Goal: Task Accomplishment & Management: Complete application form

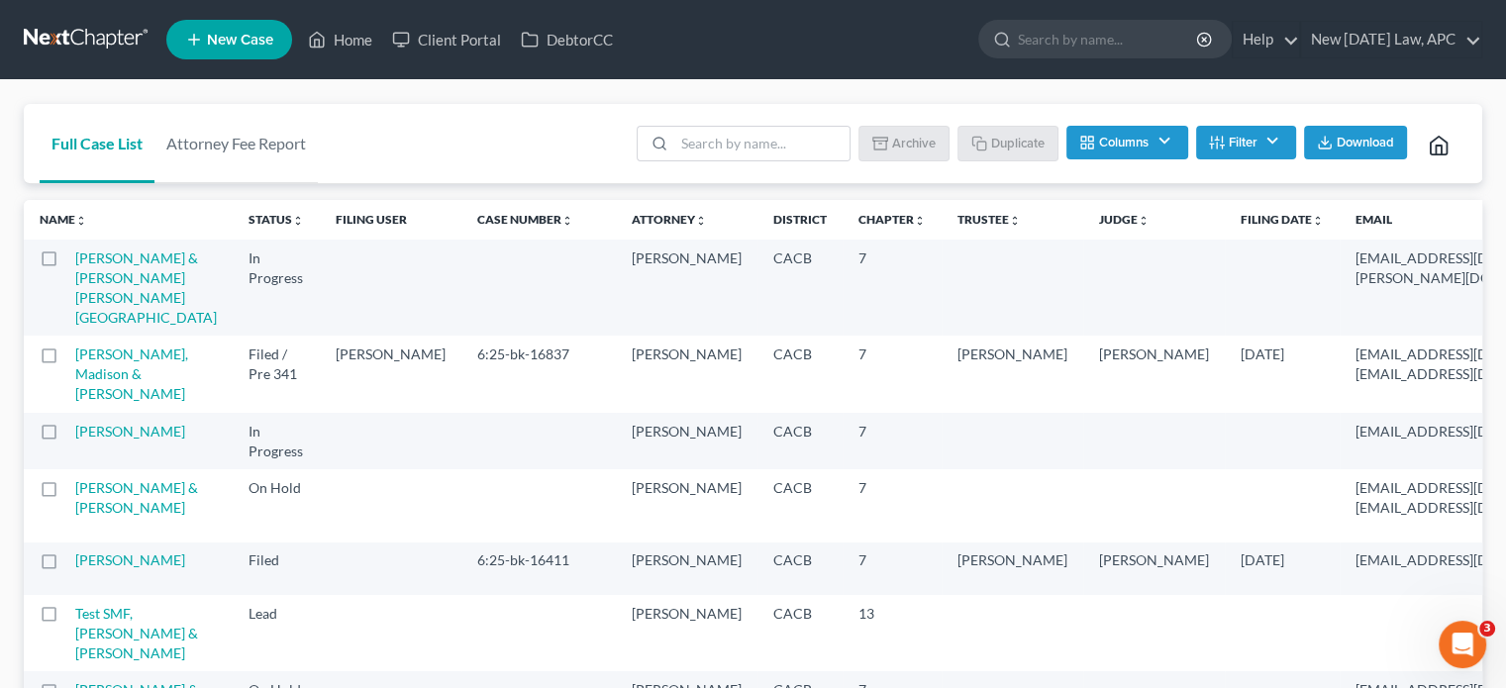
click at [230, 39] on span "New Case" at bounding box center [240, 40] width 66 height 15
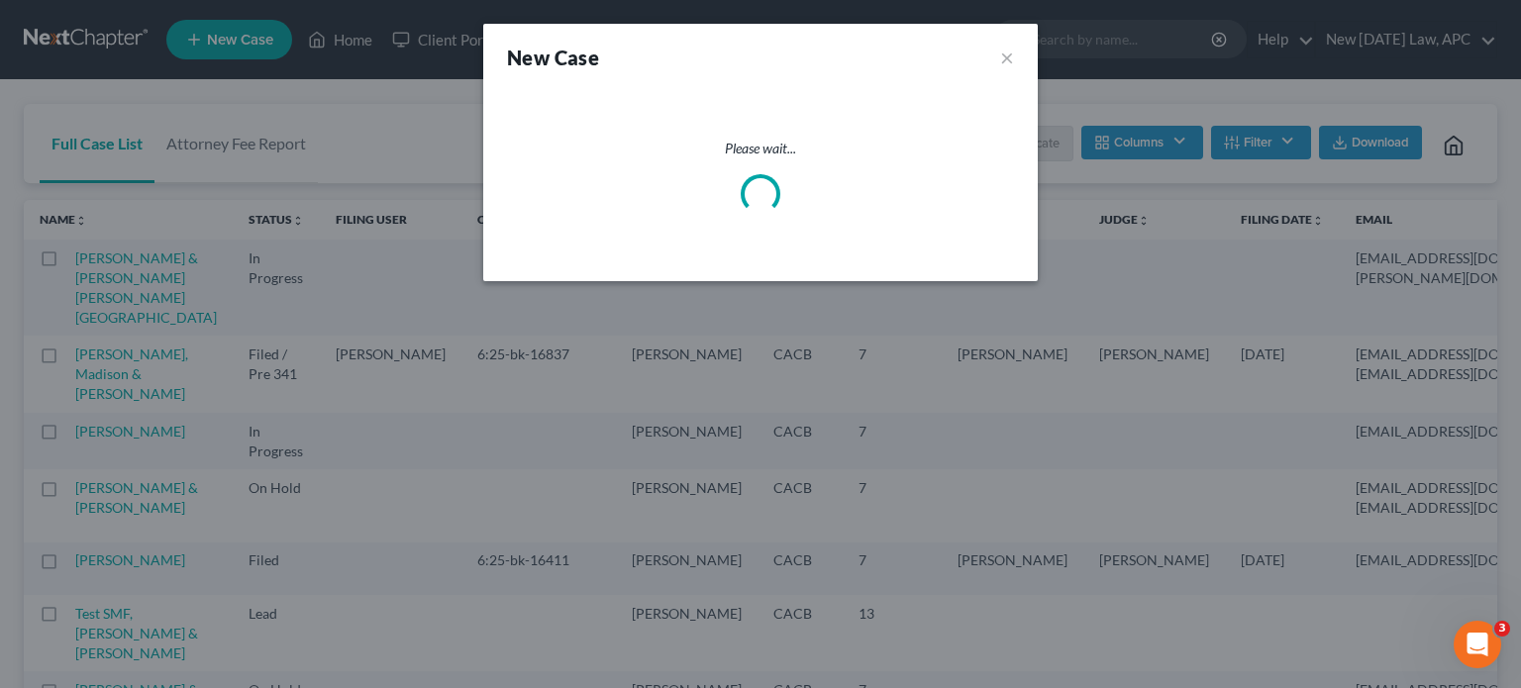
select select "7"
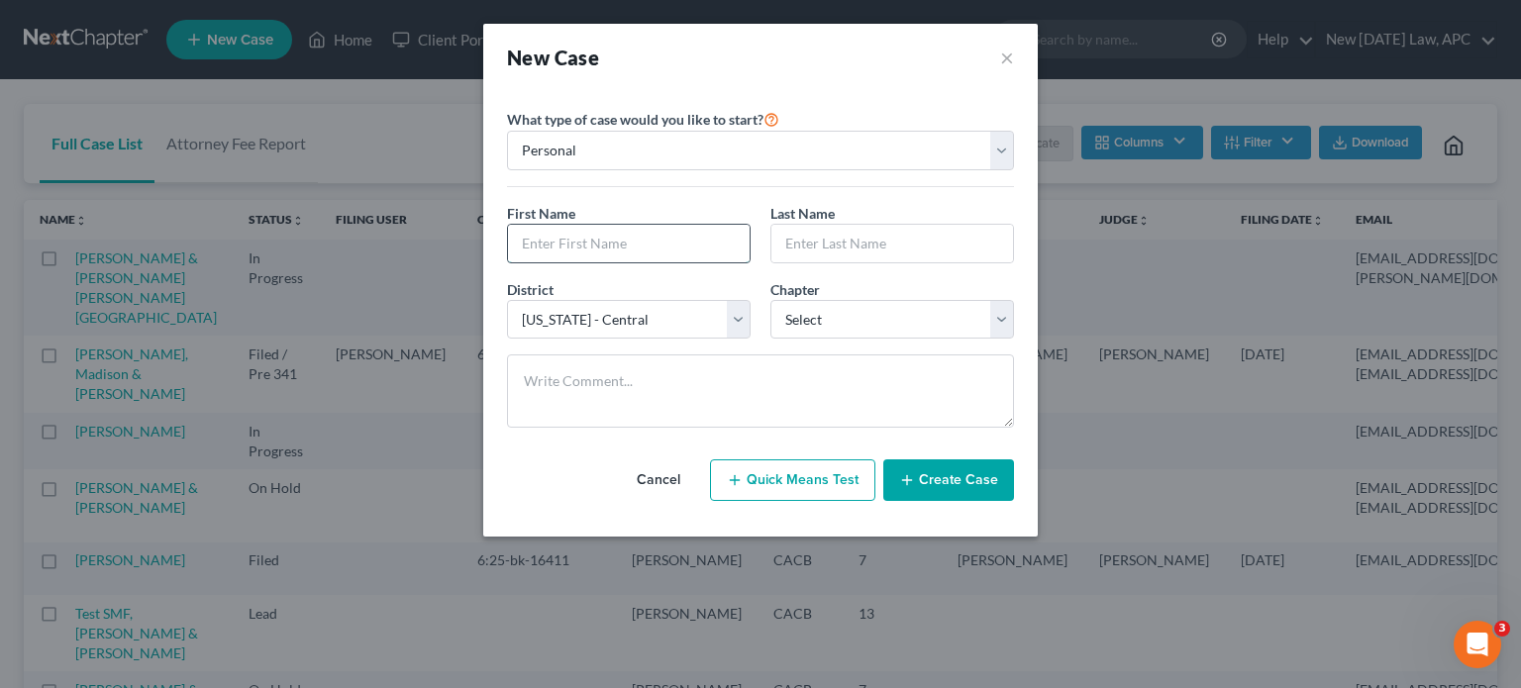
click at [595, 248] on input "text" at bounding box center [629, 244] width 242 height 38
type input "[PERSON_NAME]"
click at [788, 248] on input "text" at bounding box center [892, 244] width 242 height 38
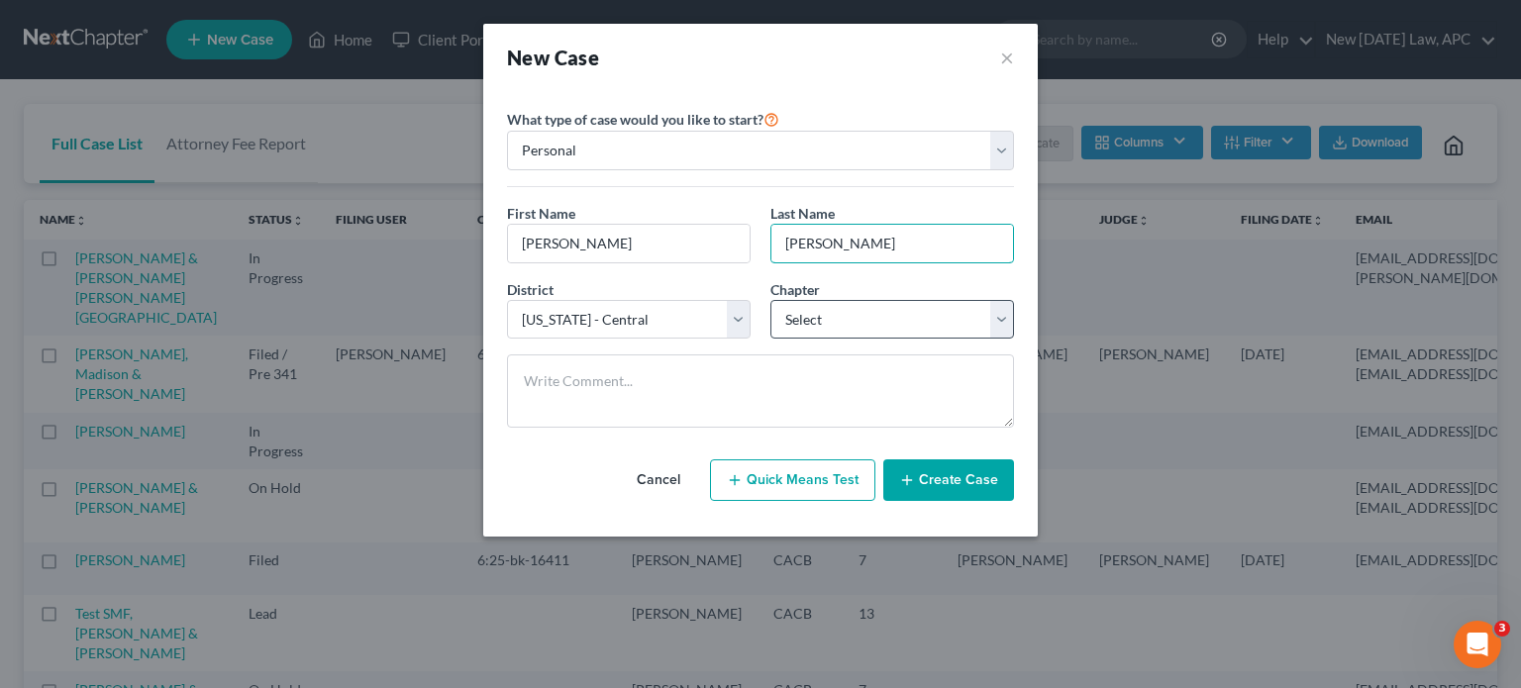
type input "[PERSON_NAME]"
click at [800, 327] on select "Select 7 11 12 13" at bounding box center [892, 320] width 244 height 40
select select "0"
click at [770, 300] on select "Select 7 11 12 13" at bounding box center [892, 320] width 244 height 40
click at [704, 279] on div "District * Select [US_STATE] - [GEOGRAPHIC_DATA] [US_STATE] - [GEOGRAPHIC_DATA]…" at bounding box center [628, 309] width 263 height 60
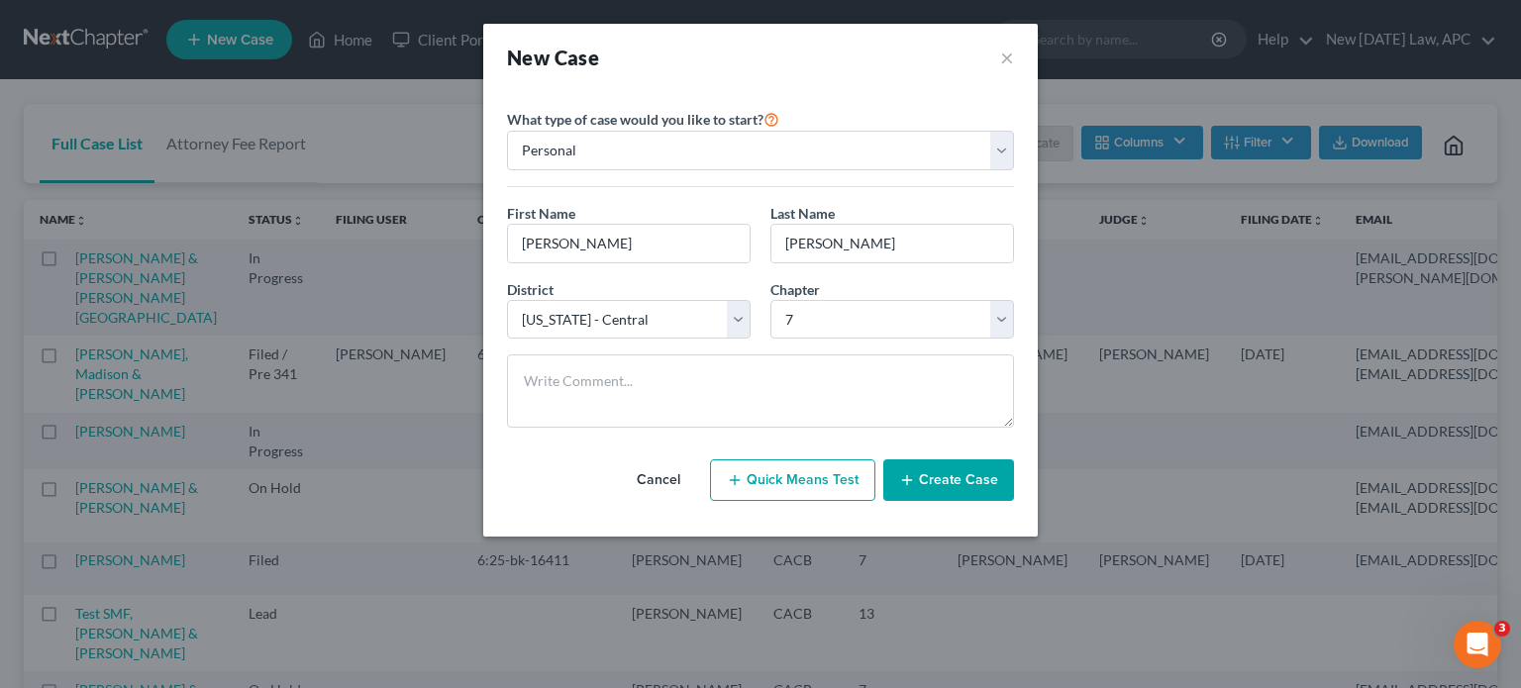
click at [922, 476] on button "Create Case" at bounding box center [948, 480] width 131 height 42
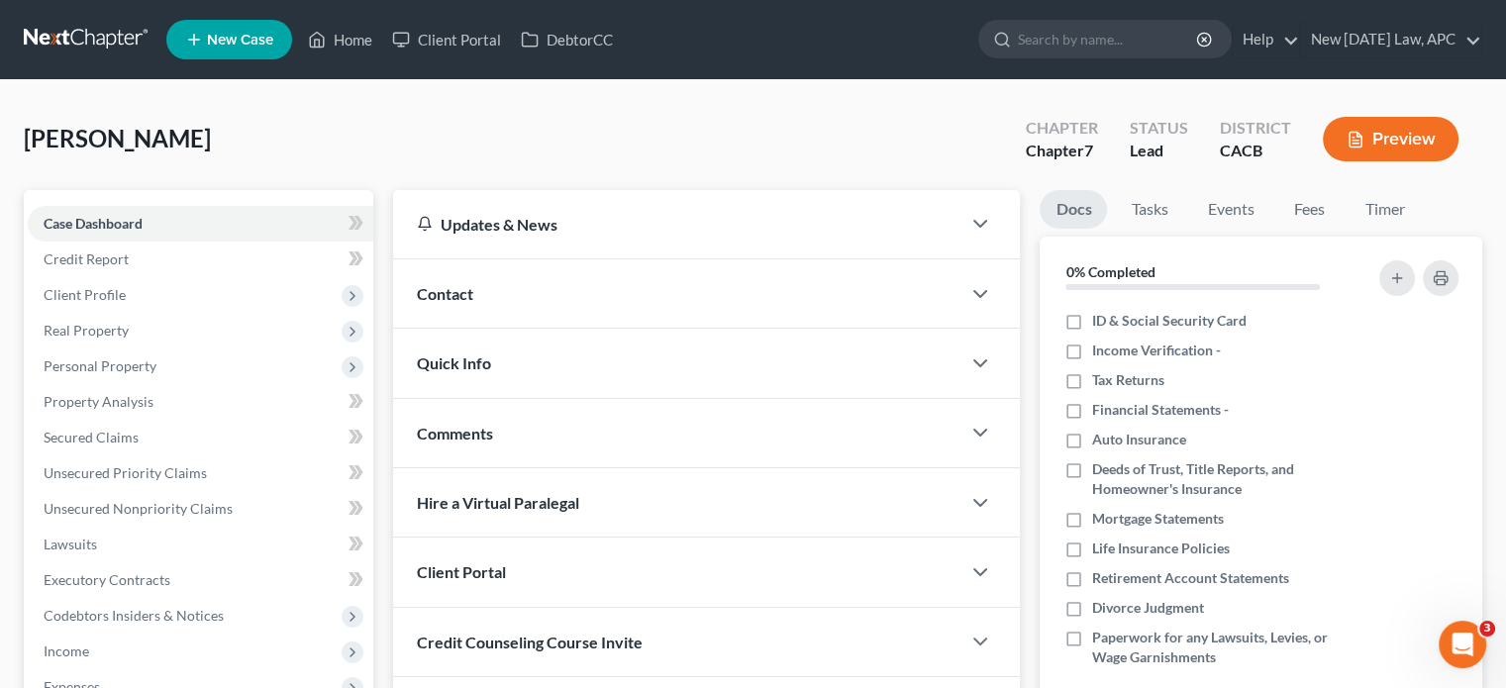
click at [700, 303] on div "Contact" at bounding box center [676, 293] width 567 height 68
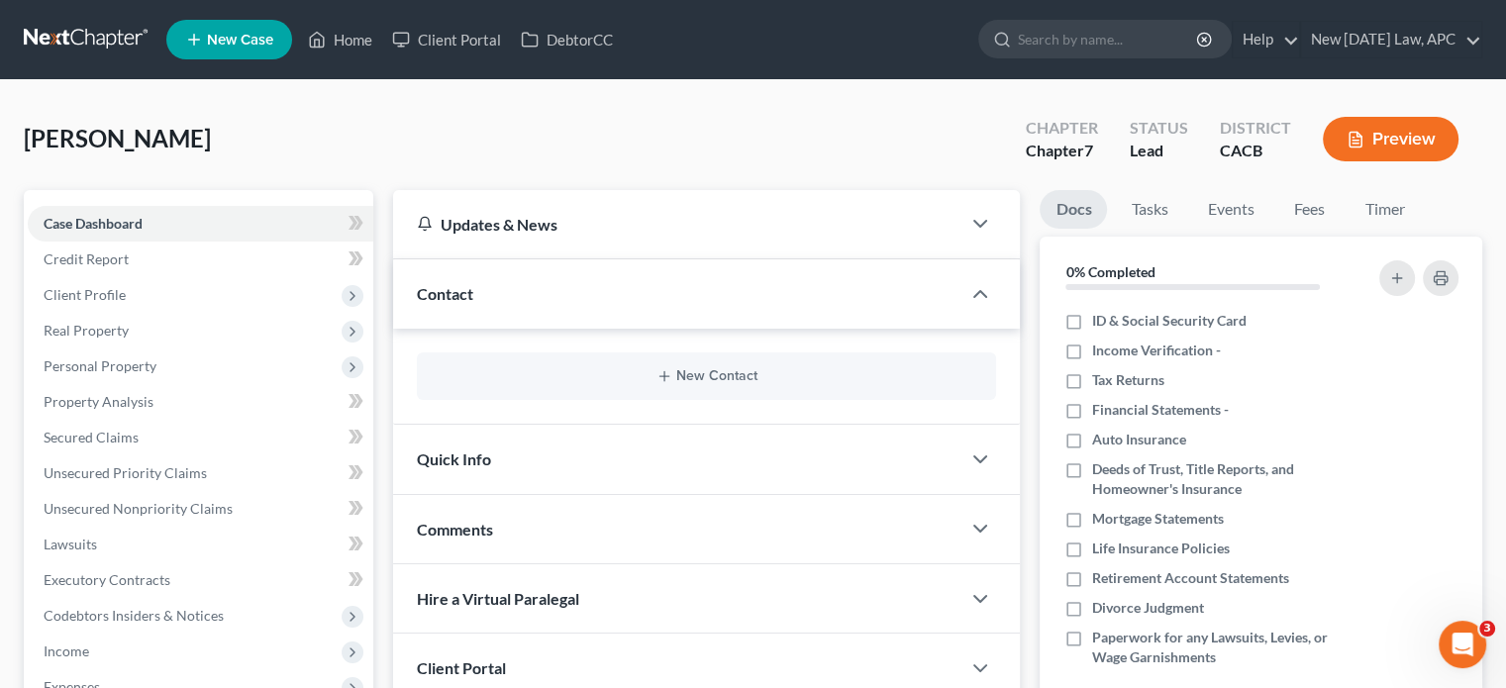
click at [705, 384] on div "New Contact" at bounding box center [706, 376] width 579 height 48
click at [695, 375] on button "New Contact" at bounding box center [706, 376] width 547 height 16
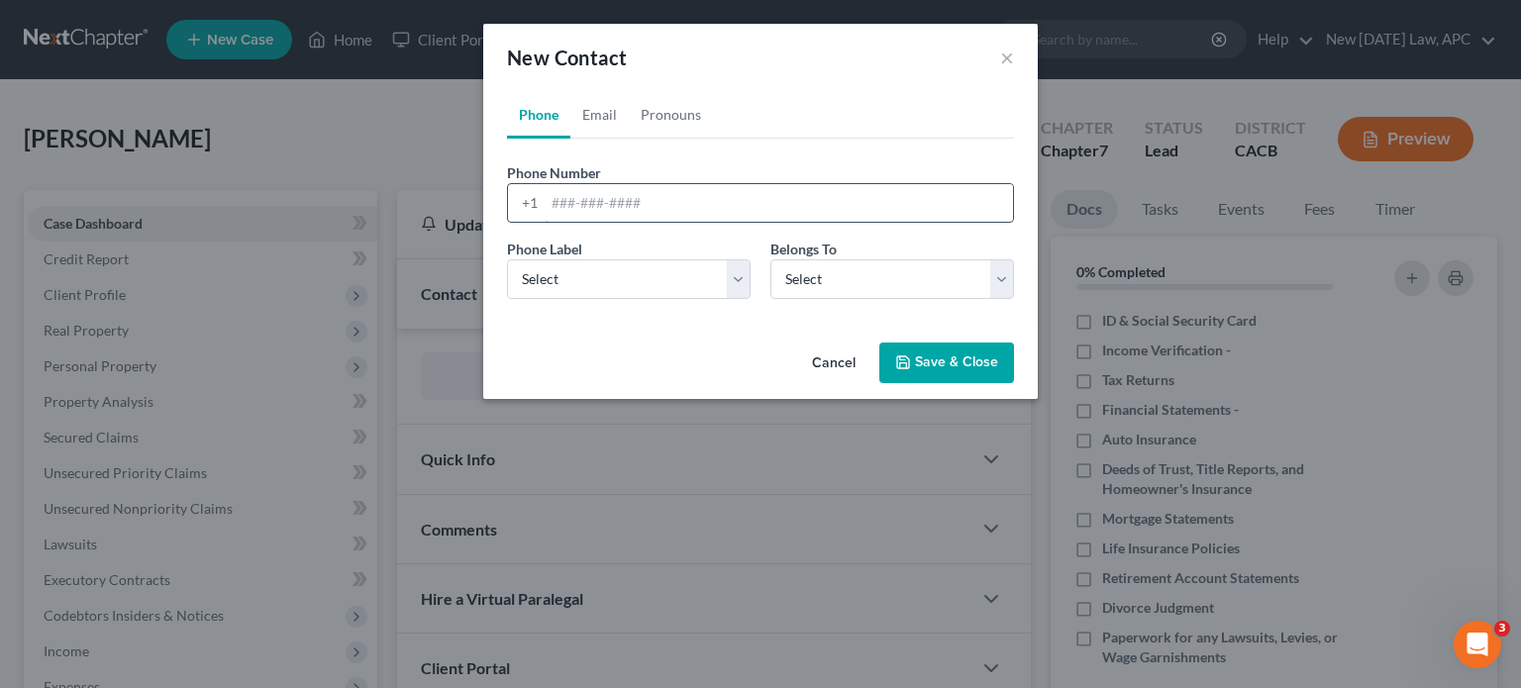
click at [601, 201] on input "tel" at bounding box center [779, 203] width 468 height 38
paste input "[PHONE_NUMBER]"
type input "[PHONE_NUMBER]"
click at [603, 281] on select "Select Mobile Home Work Other" at bounding box center [629, 279] width 244 height 40
select select "0"
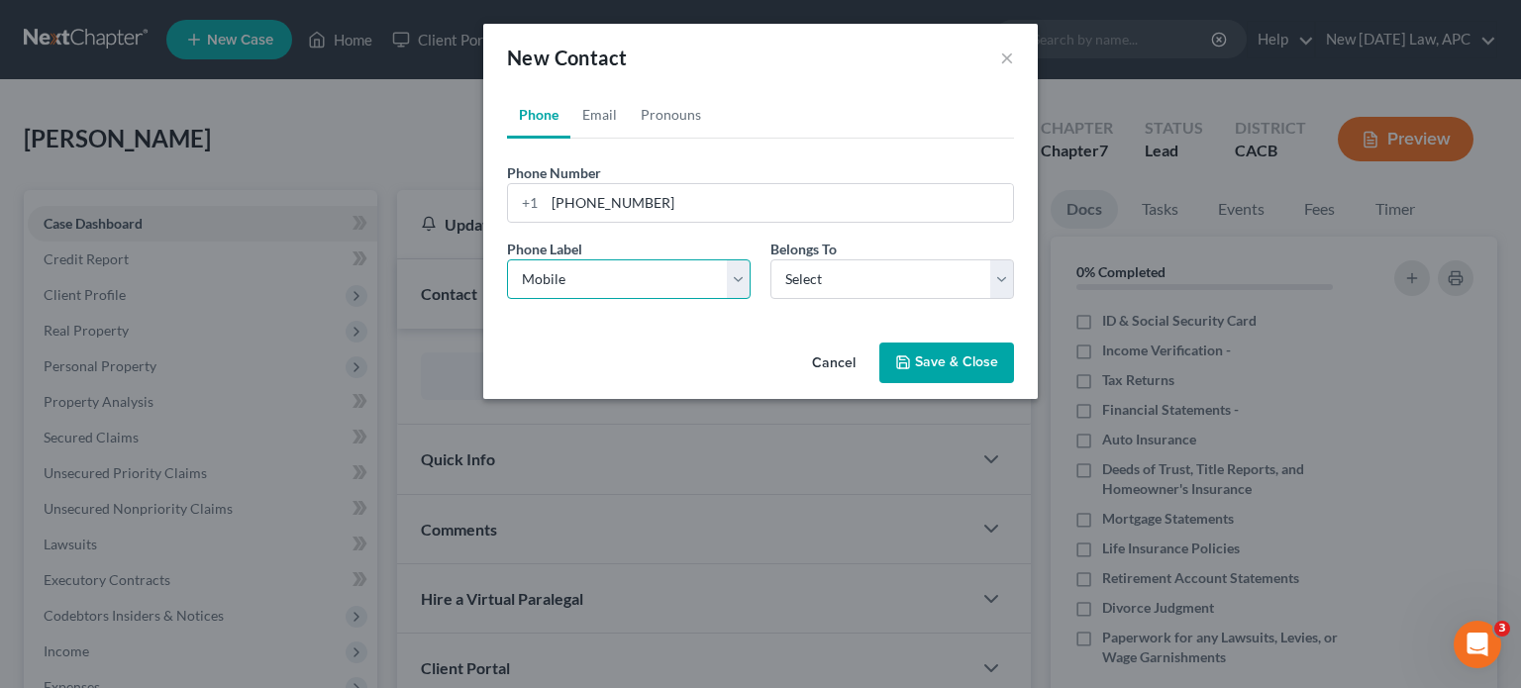
click at [507, 259] on select "Select Mobile Home Work Other" at bounding box center [629, 279] width 244 height 40
click at [850, 279] on select "Select Client Other" at bounding box center [892, 279] width 244 height 40
click at [770, 259] on select "Select Client Other" at bounding box center [892, 279] width 244 height 40
click at [816, 301] on div "Phone Label * Select Mobile Home Work Other Belongs To * Select Client Other" at bounding box center [760, 277] width 527 height 76
click at [804, 277] on select "Select Client Other" at bounding box center [892, 279] width 244 height 40
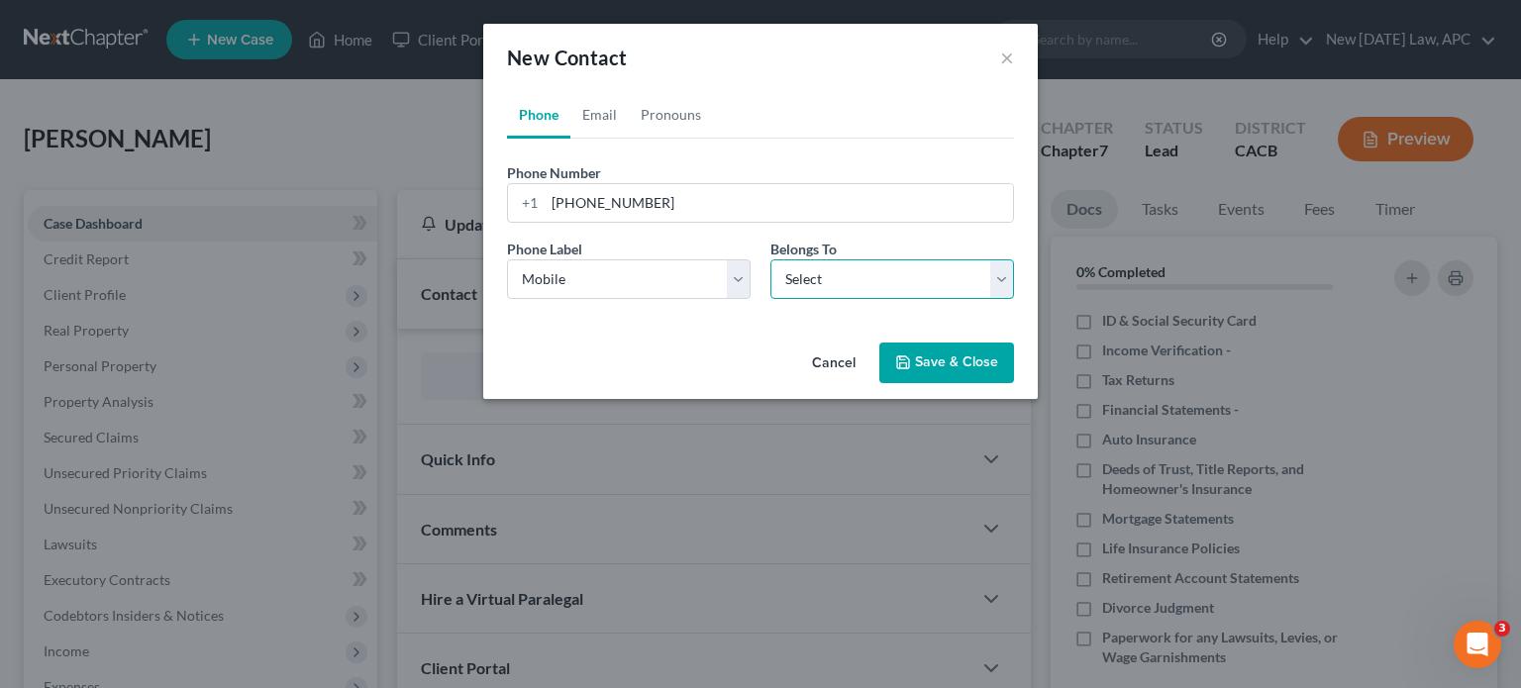
select select "0"
click at [770, 259] on select "Select Client Other" at bounding box center [892, 279] width 244 height 40
select select "0"
click at [598, 100] on link "Email" at bounding box center [599, 115] width 58 height 48
click at [614, 211] on input "email" at bounding box center [779, 203] width 468 height 38
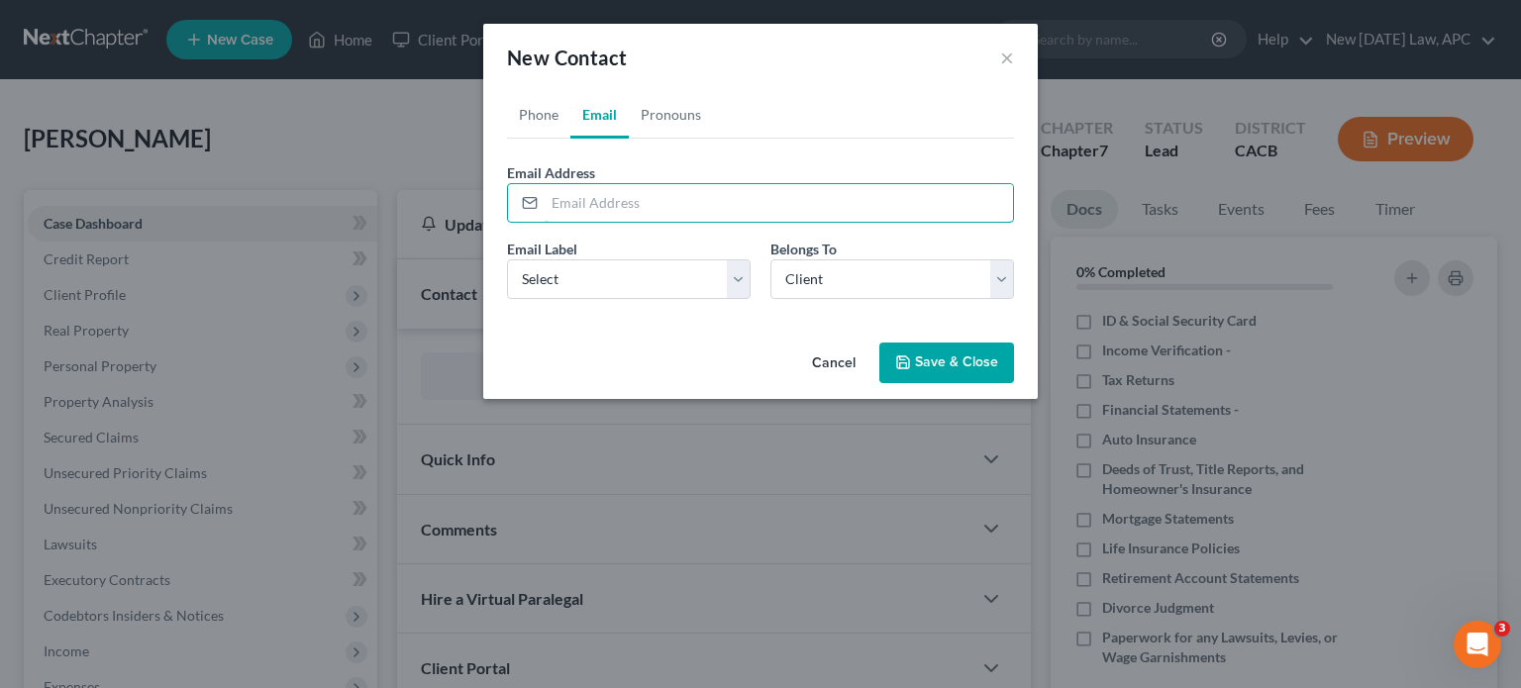
paste input "[EMAIL_ADDRESS][DOMAIN_NAME]"
type input "[EMAIL_ADDRESS][DOMAIN_NAME]"
click at [529, 281] on select "Select Home Work Other" at bounding box center [629, 279] width 244 height 40
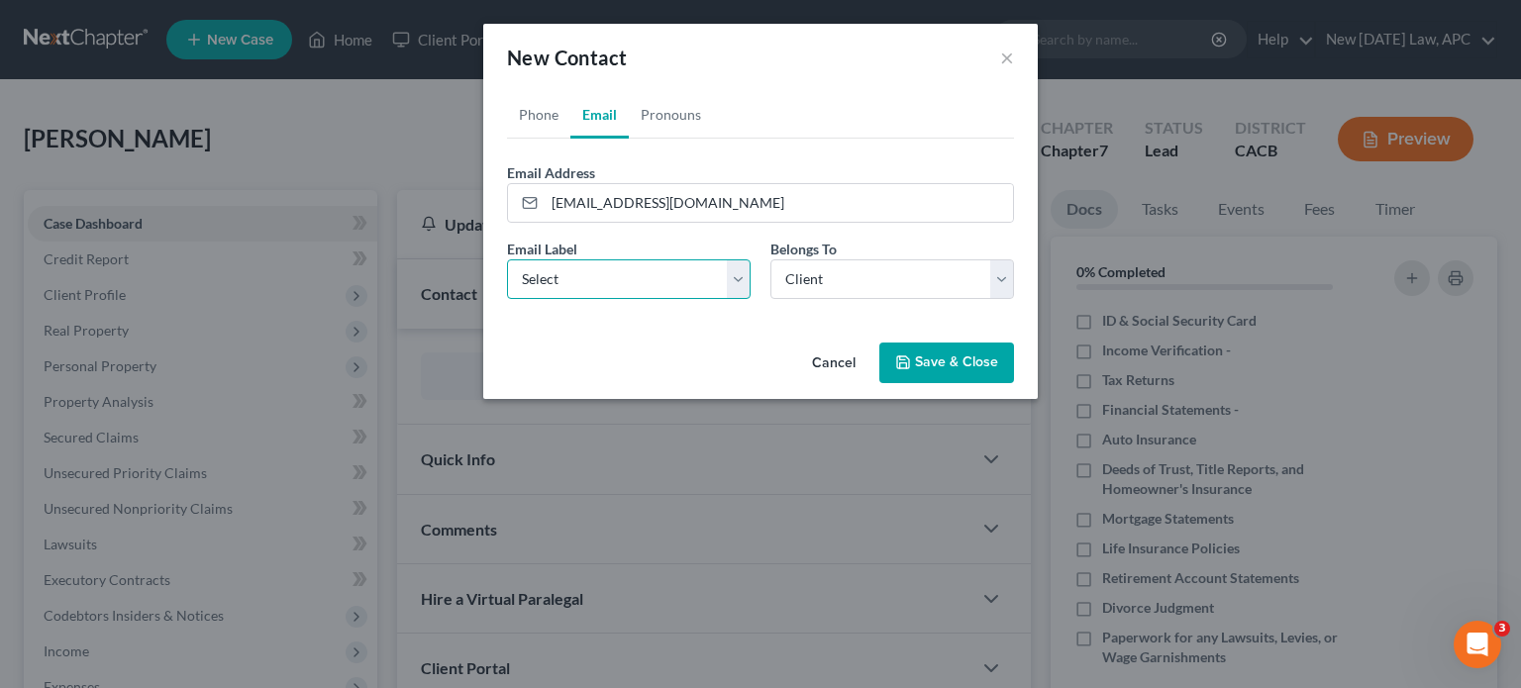
select select "0"
click at [507, 259] on select "Select Home Work Other" at bounding box center [629, 279] width 244 height 40
click at [841, 290] on select "Select Client Other" at bounding box center [892, 279] width 244 height 40
click at [770, 259] on select "Select Client Other" at bounding box center [892, 279] width 244 height 40
click at [838, 326] on div "Phone Email Pronouns Phone Number * [PHONE_NUMBER] Ext. Phone Label * Select Mo…" at bounding box center [760, 213] width 554 height 244
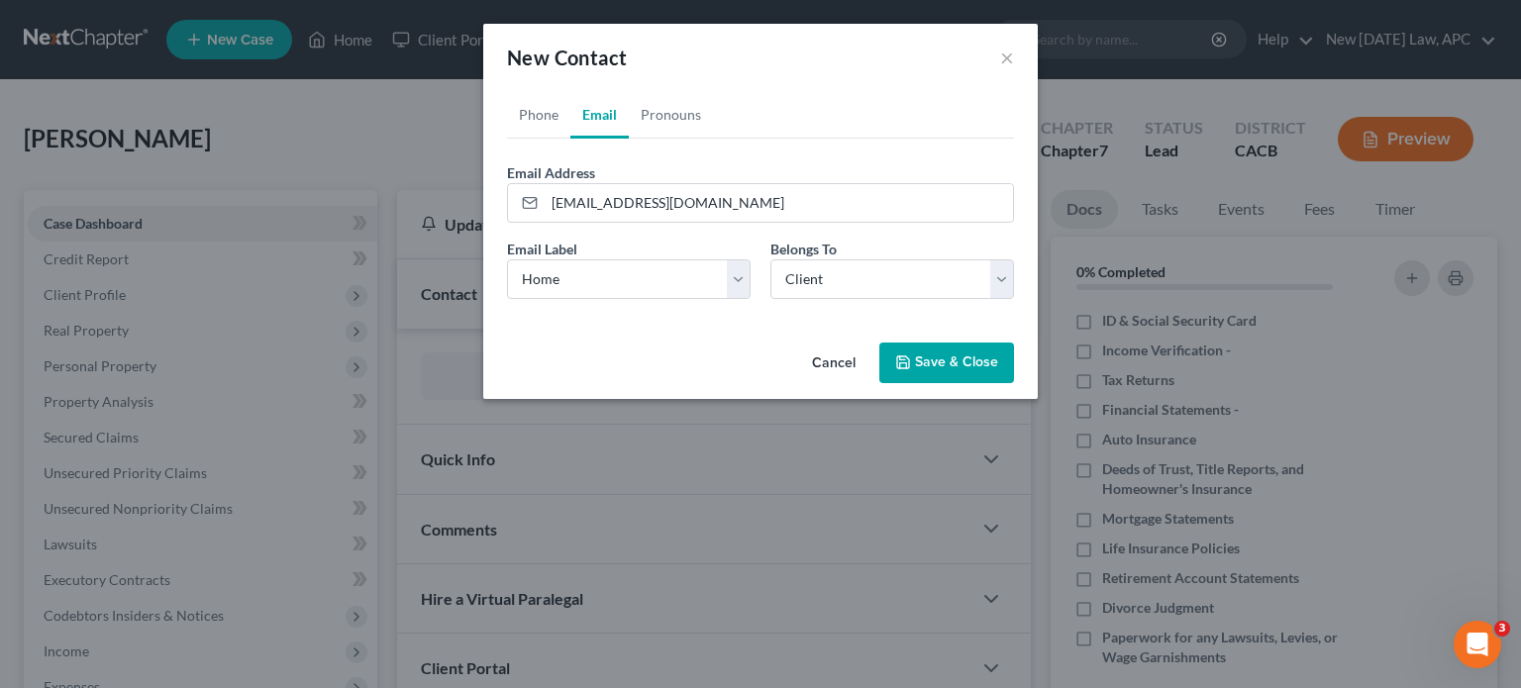
click at [926, 372] on button "Save & Close" at bounding box center [946, 364] width 135 height 42
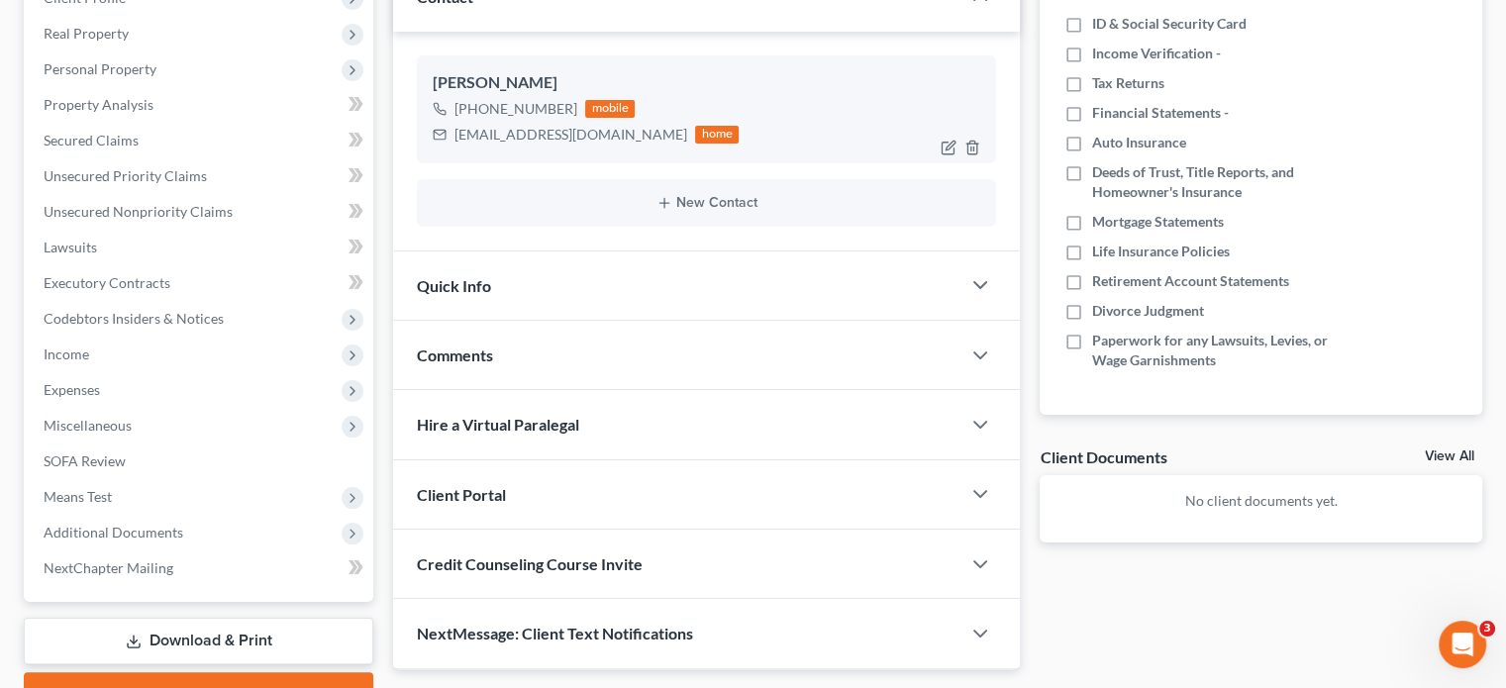
scroll to position [296, 0]
click at [632, 300] on div "Quick Info" at bounding box center [676, 286] width 567 height 68
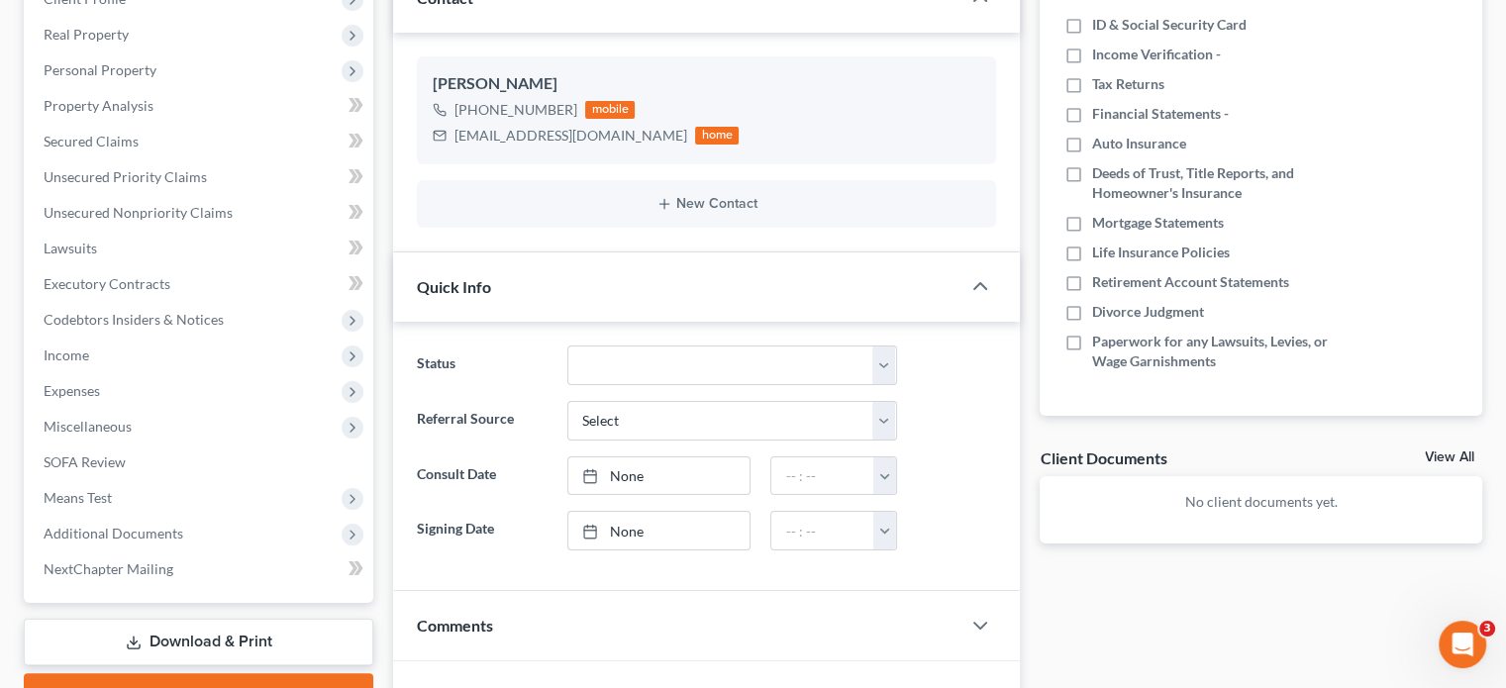
click at [634, 291] on div "Quick Info" at bounding box center [676, 286] width 567 height 68
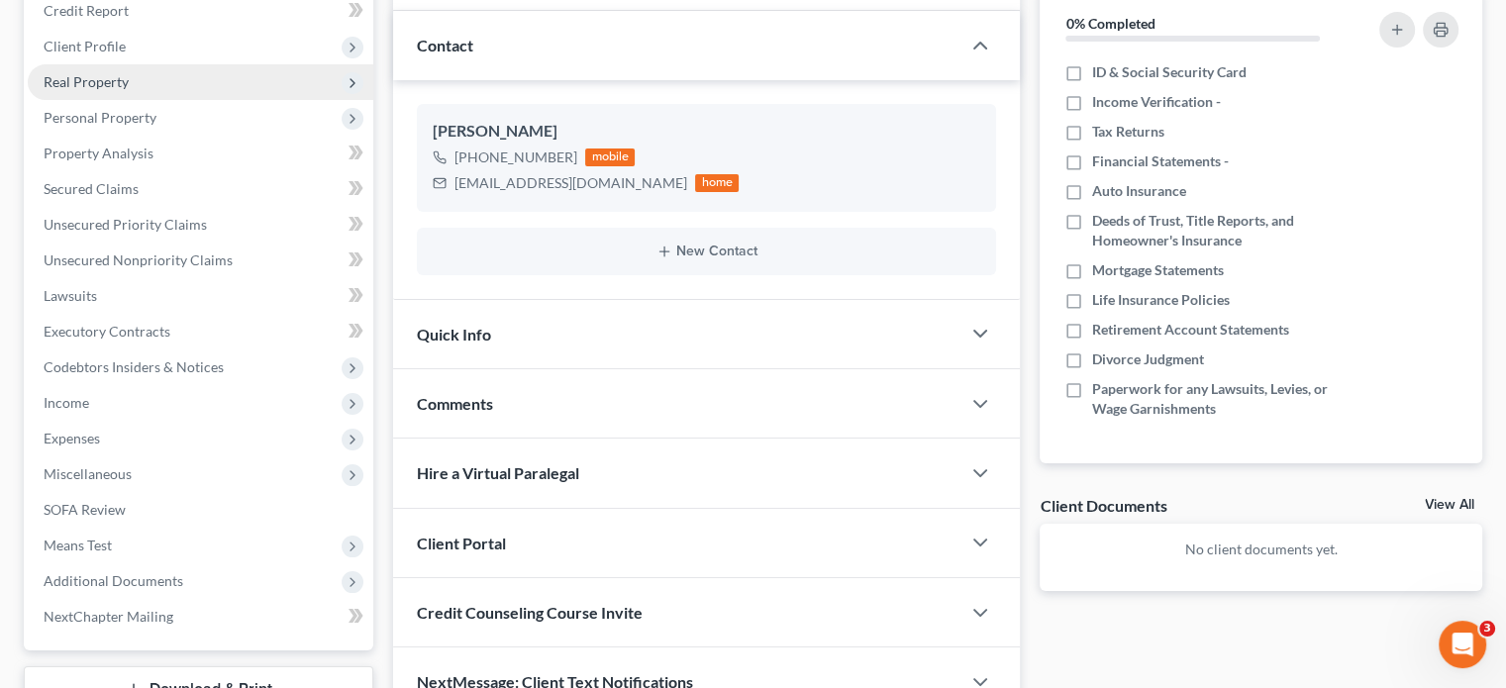
scroll to position [0, 0]
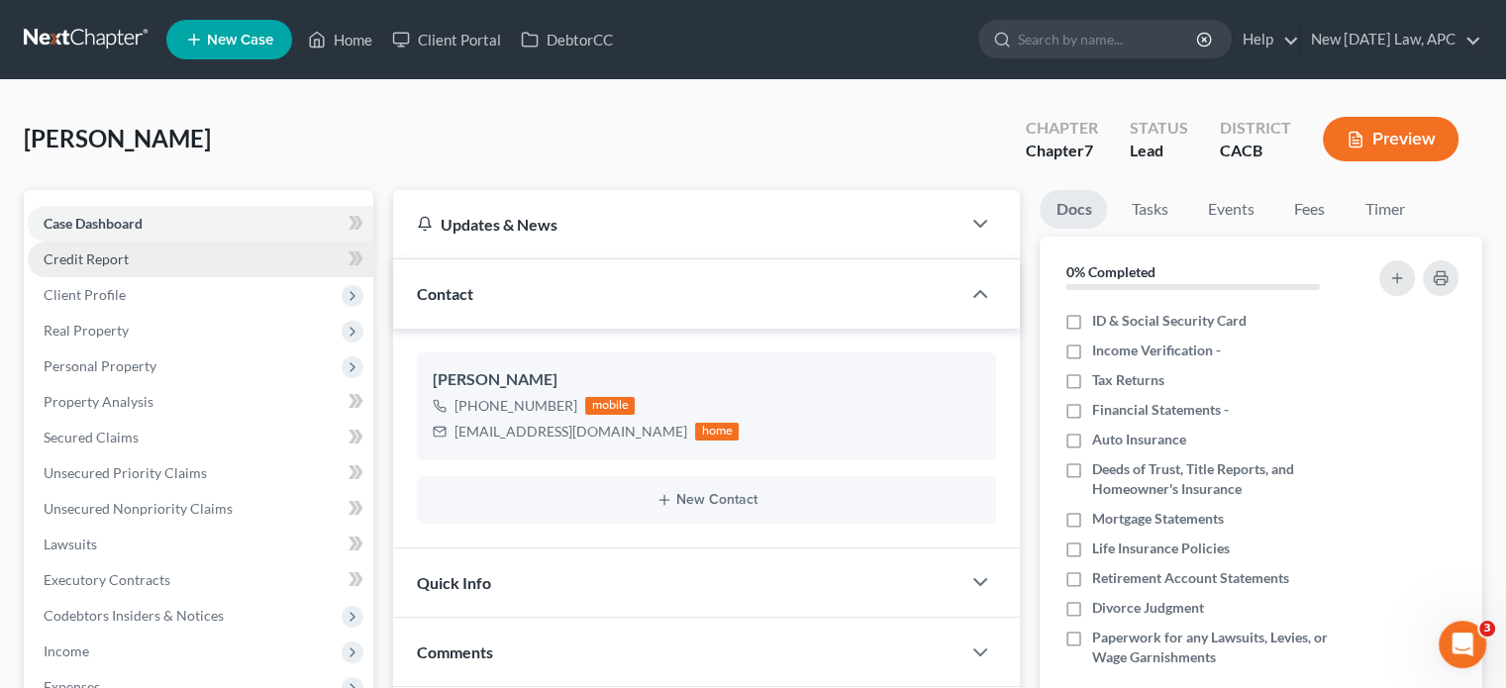
click at [114, 275] on link "Credit Report" at bounding box center [201, 260] width 346 height 36
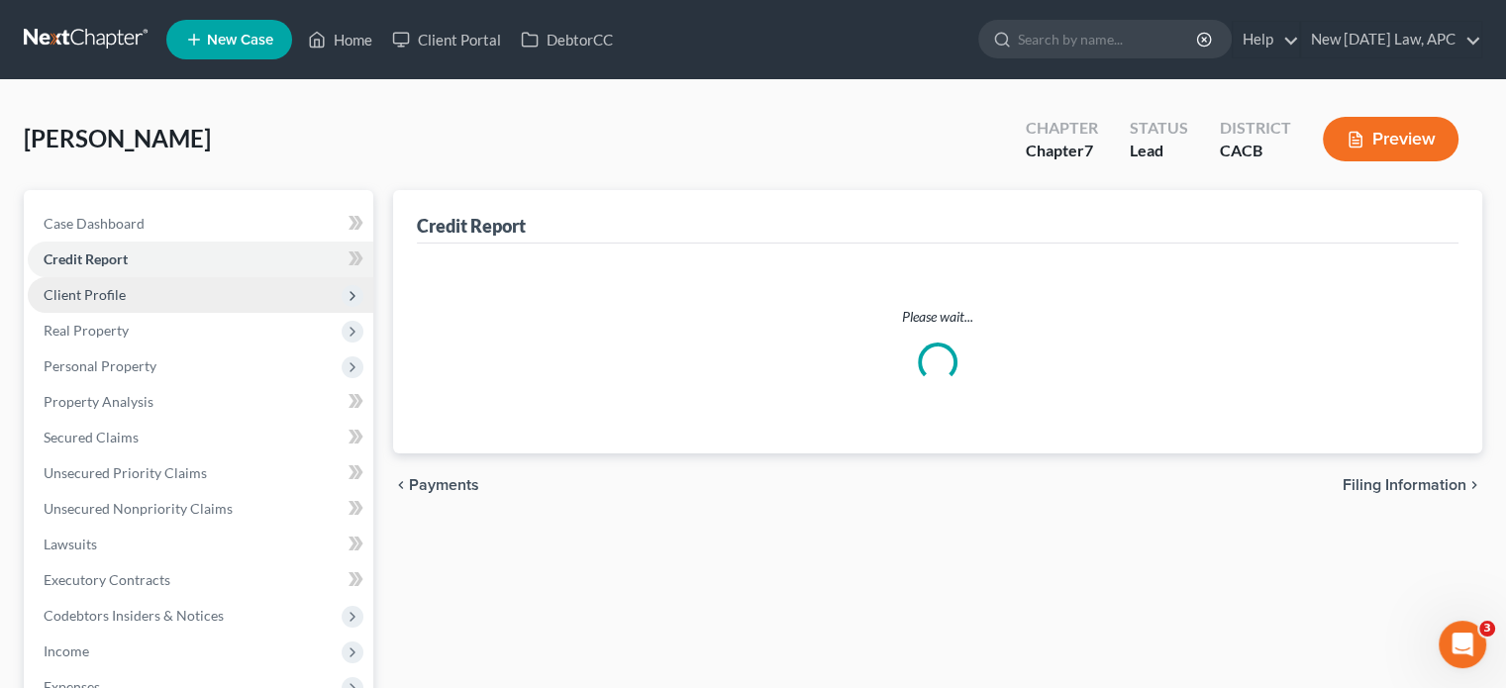
click at [115, 306] on span "Client Profile" at bounding box center [201, 295] width 346 height 36
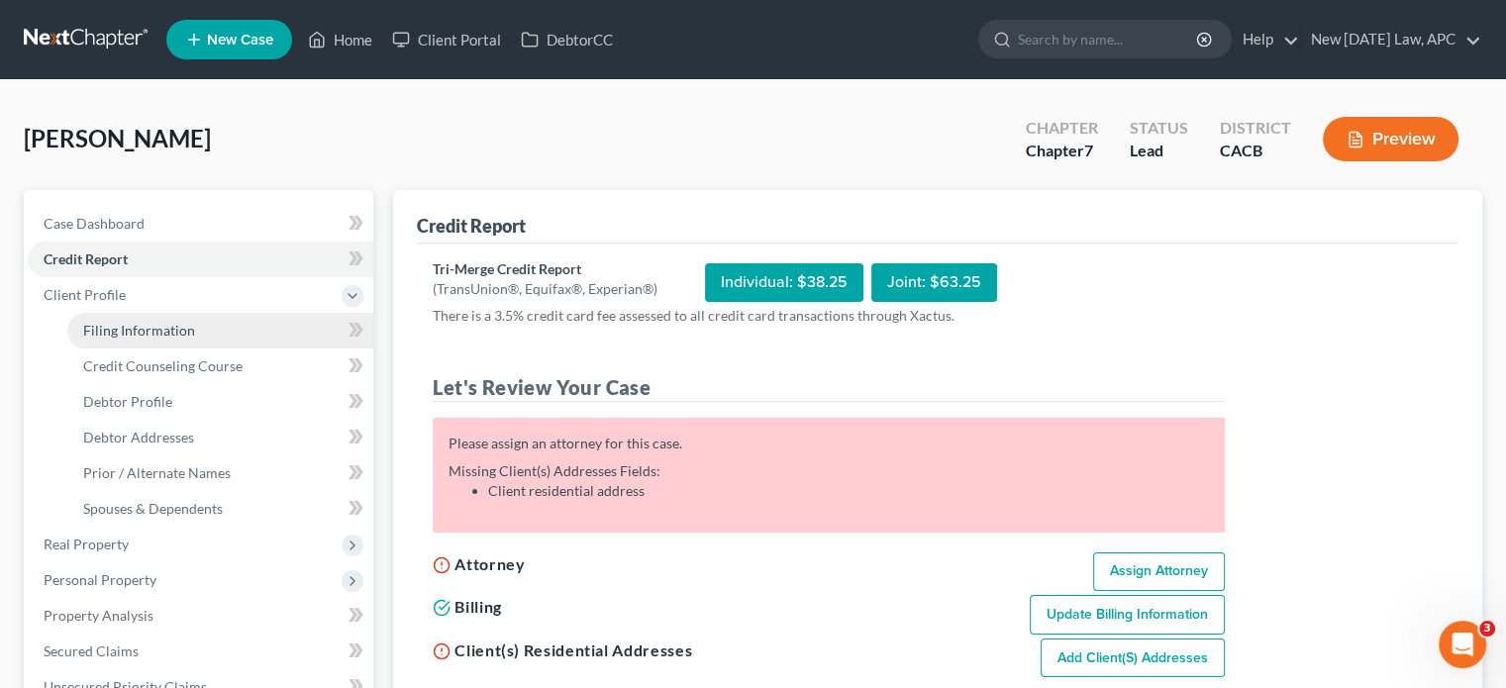
click at [152, 336] on span "Filing Information" at bounding box center [139, 330] width 112 height 17
select select "1"
select select "0"
select select "7"
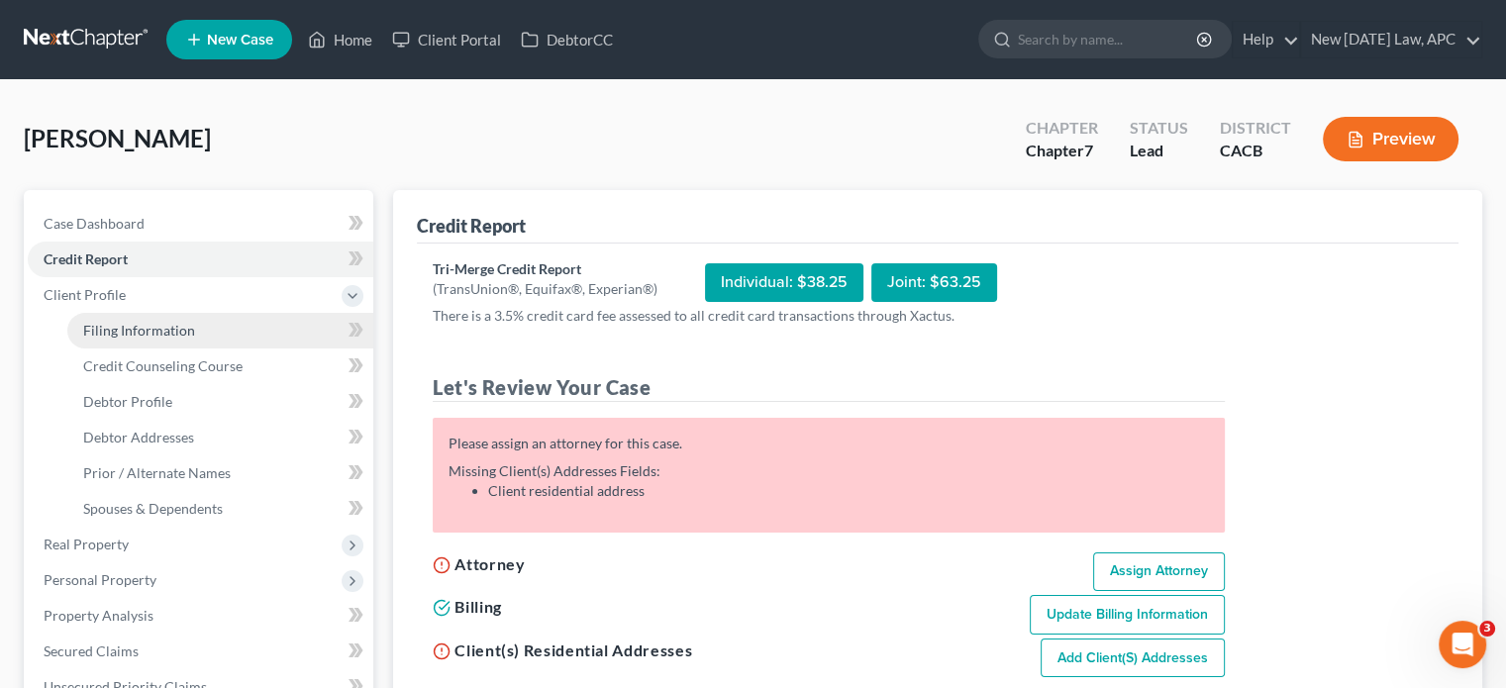
select select "4"
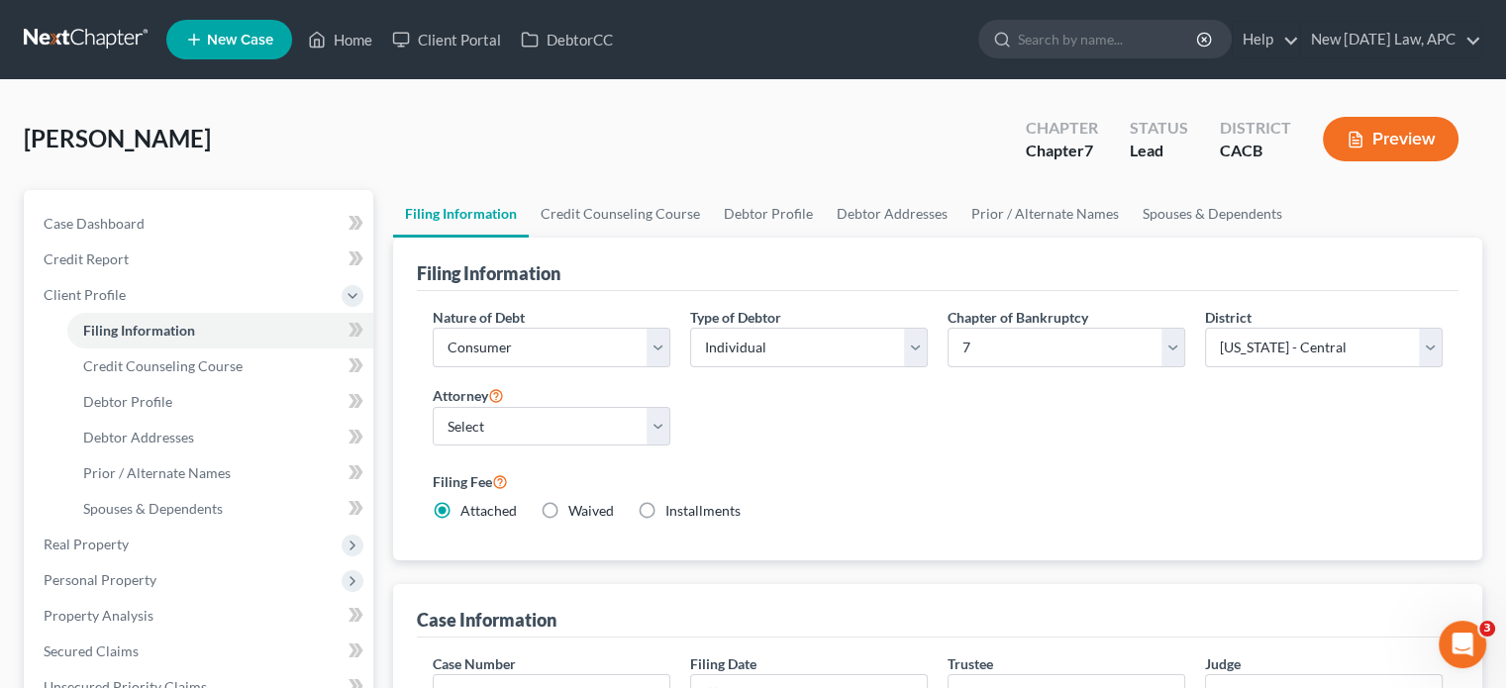
click at [918, 471] on label "Filing Fee" at bounding box center [938, 481] width 1010 height 24
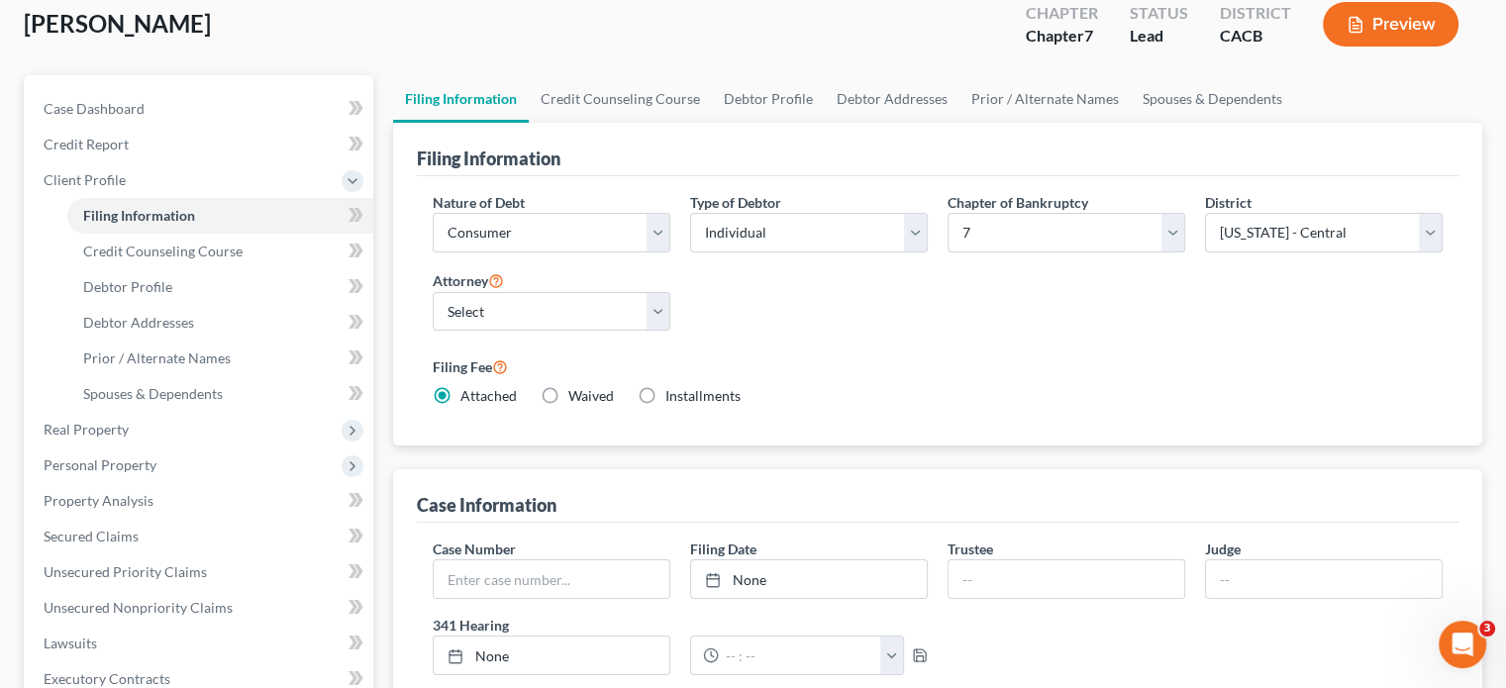
scroll to position [131, 0]
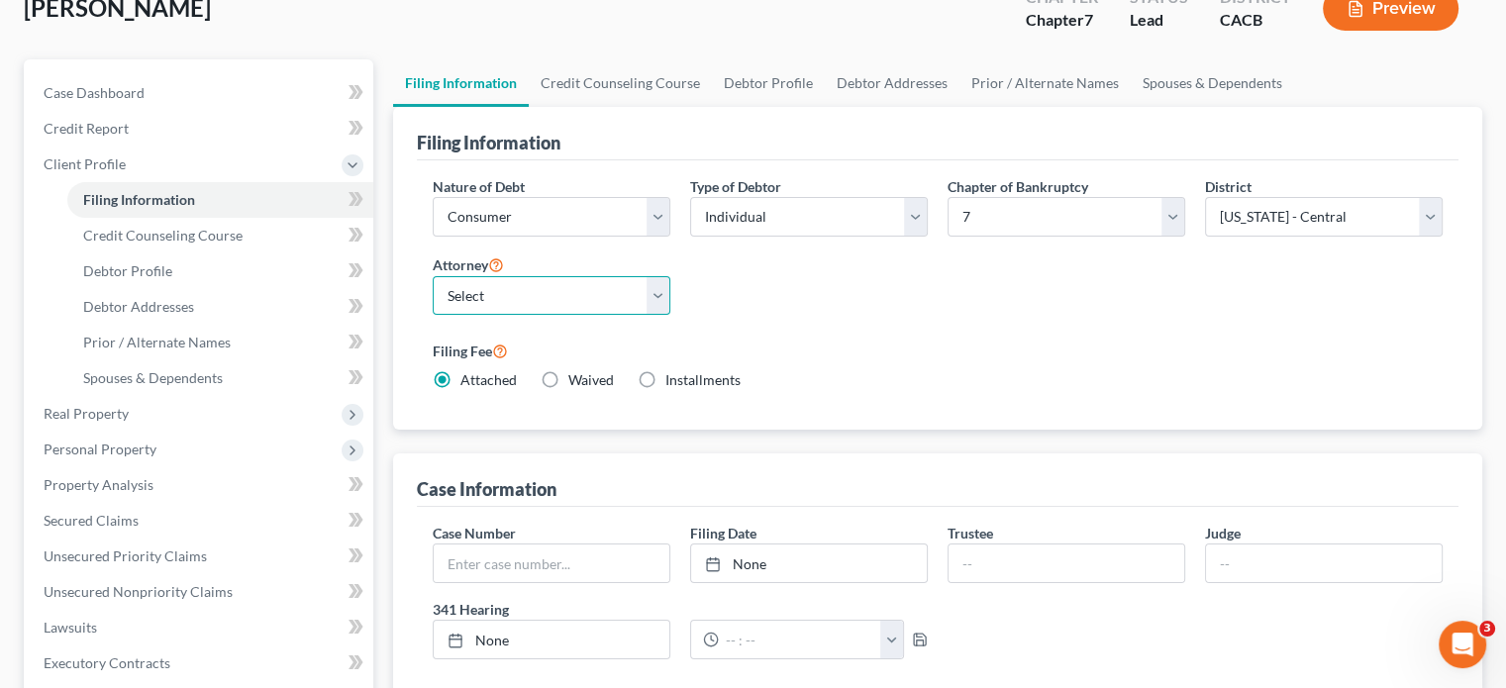
click at [634, 294] on select "Select [PERSON_NAME] - CACB [PERSON_NAME] - CACB [PERSON_NAME] - CASB" at bounding box center [552, 296] width 238 height 40
select select "1"
click at [433, 276] on select "Select [PERSON_NAME] - CACB [PERSON_NAME] - CACB [PERSON_NAME] - CASB" at bounding box center [552, 296] width 238 height 40
click at [814, 343] on label "Filing Fee" at bounding box center [938, 351] width 1010 height 24
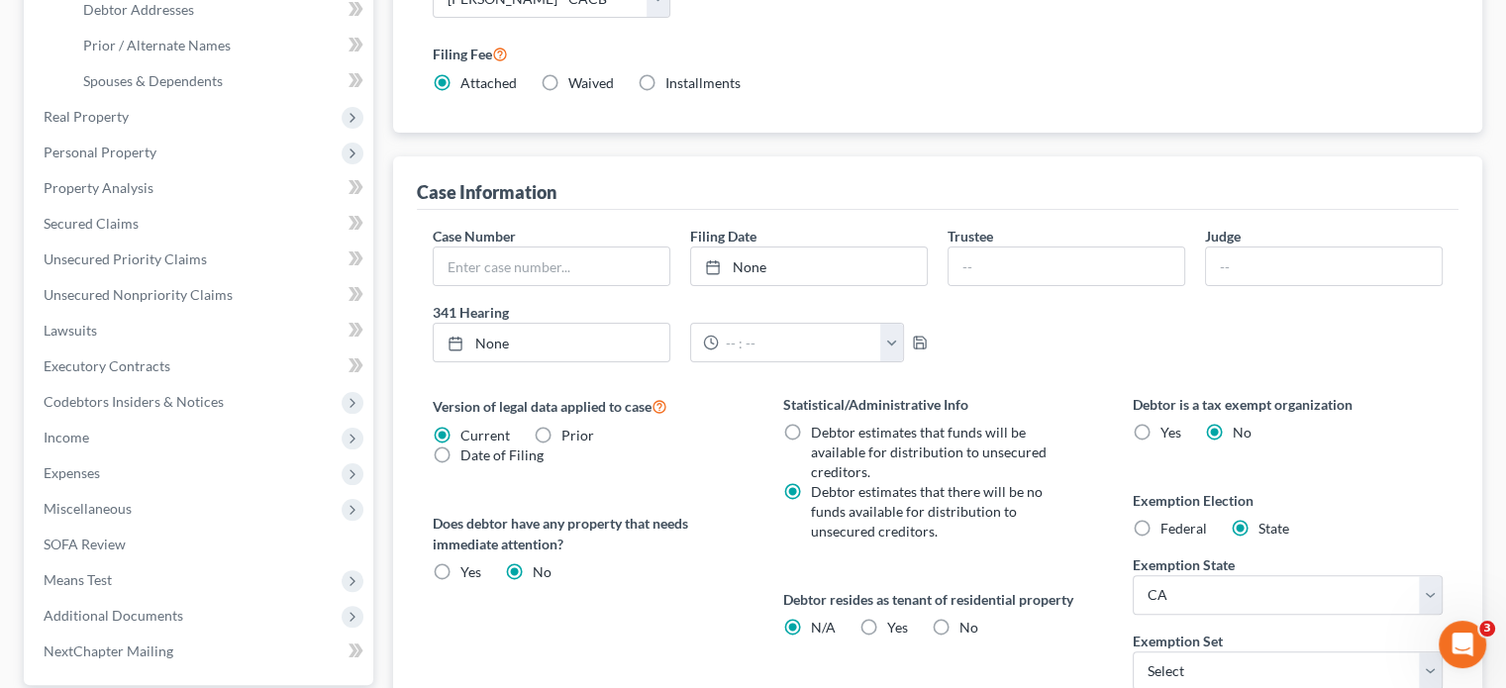
scroll to position [549, 0]
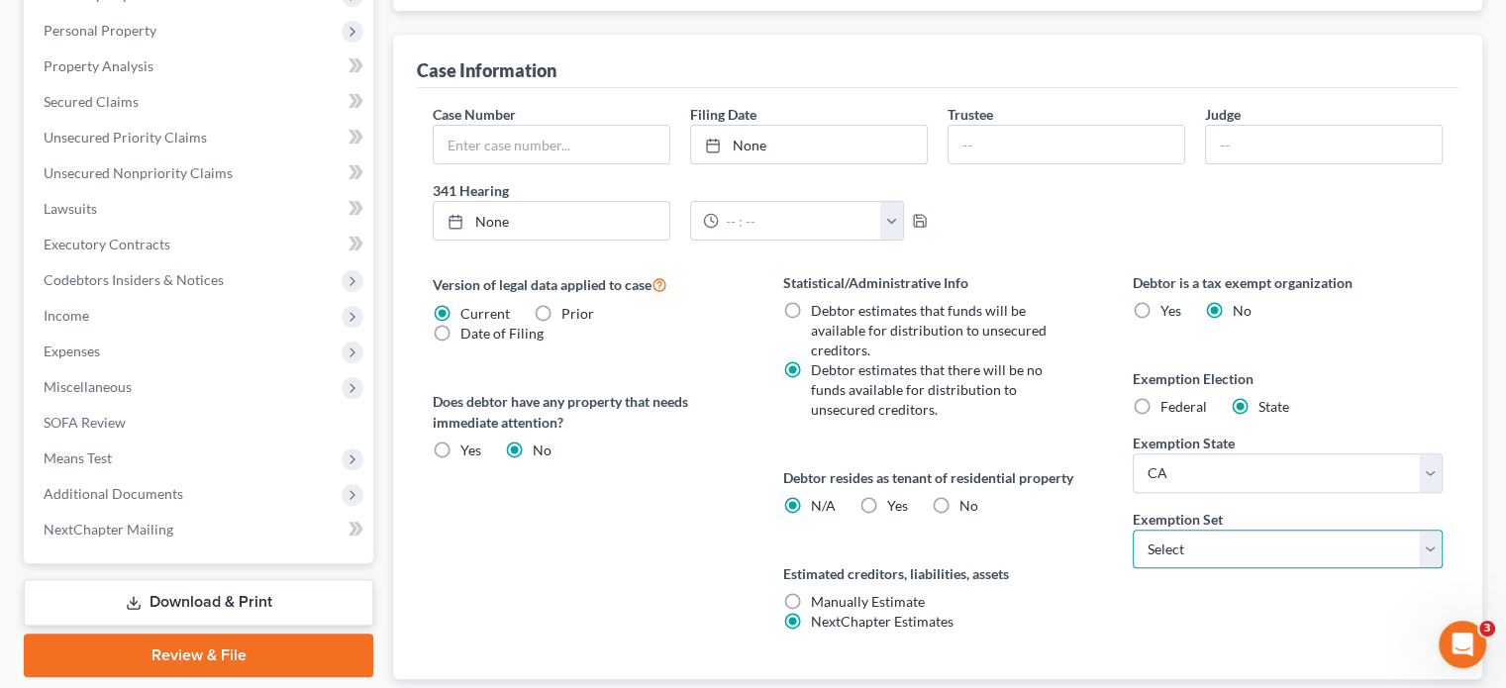
click at [1206, 545] on select "Select 703 704" at bounding box center [1288, 550] width 310 height 40
select select "0"
click at [1133, 530] on select "Select 703 704" at bounding box center [1288, 550] width 310 height 40
click at [1068, 548] on div "Statistical/Administrative Info Debtor estimates that funds will be available f…" at bounding box center [937, 475] width 349 height 407
click at [887, 502] on label "Yes Yes" at bounding box center [897, 506] width 21 height 20
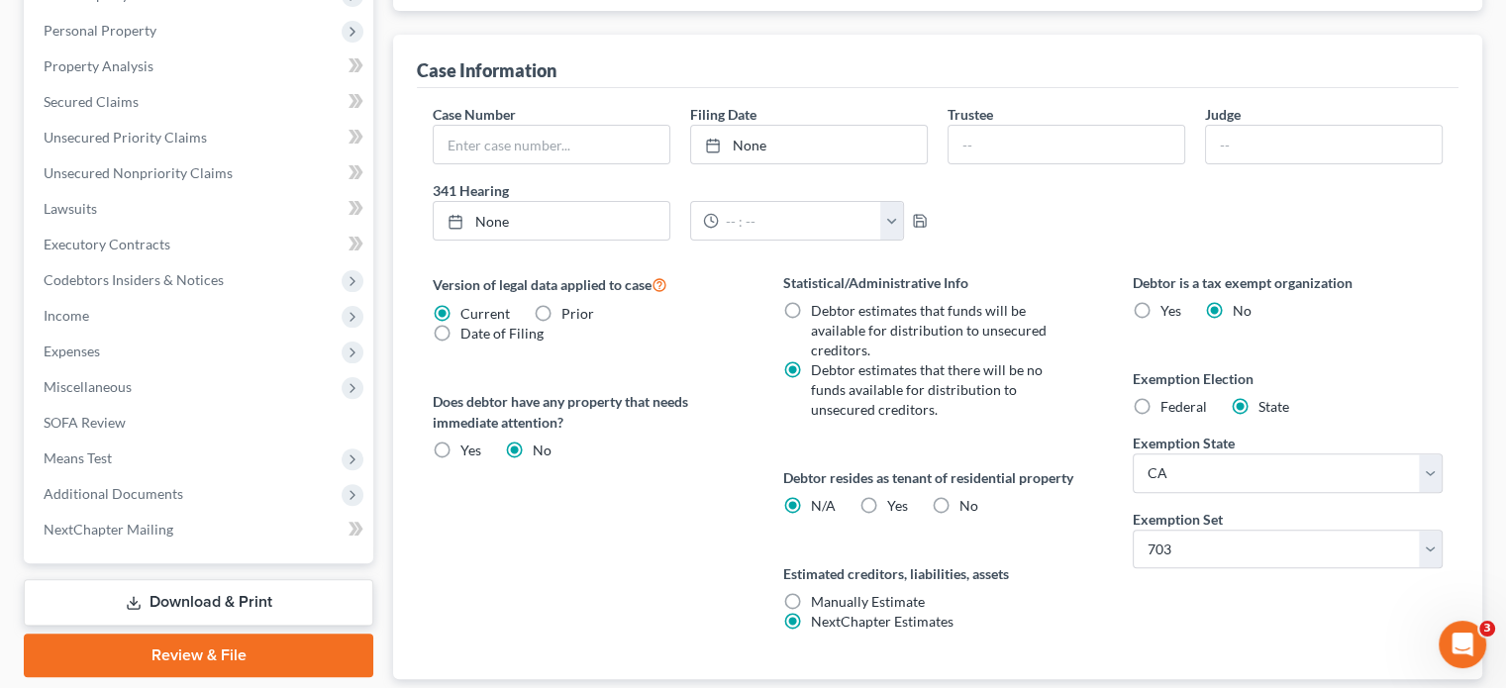
click at [895, 502] on input "Yes Yes" at bounding box center [901, 502] width 13 height 13
radio input "true"
radio input "false"
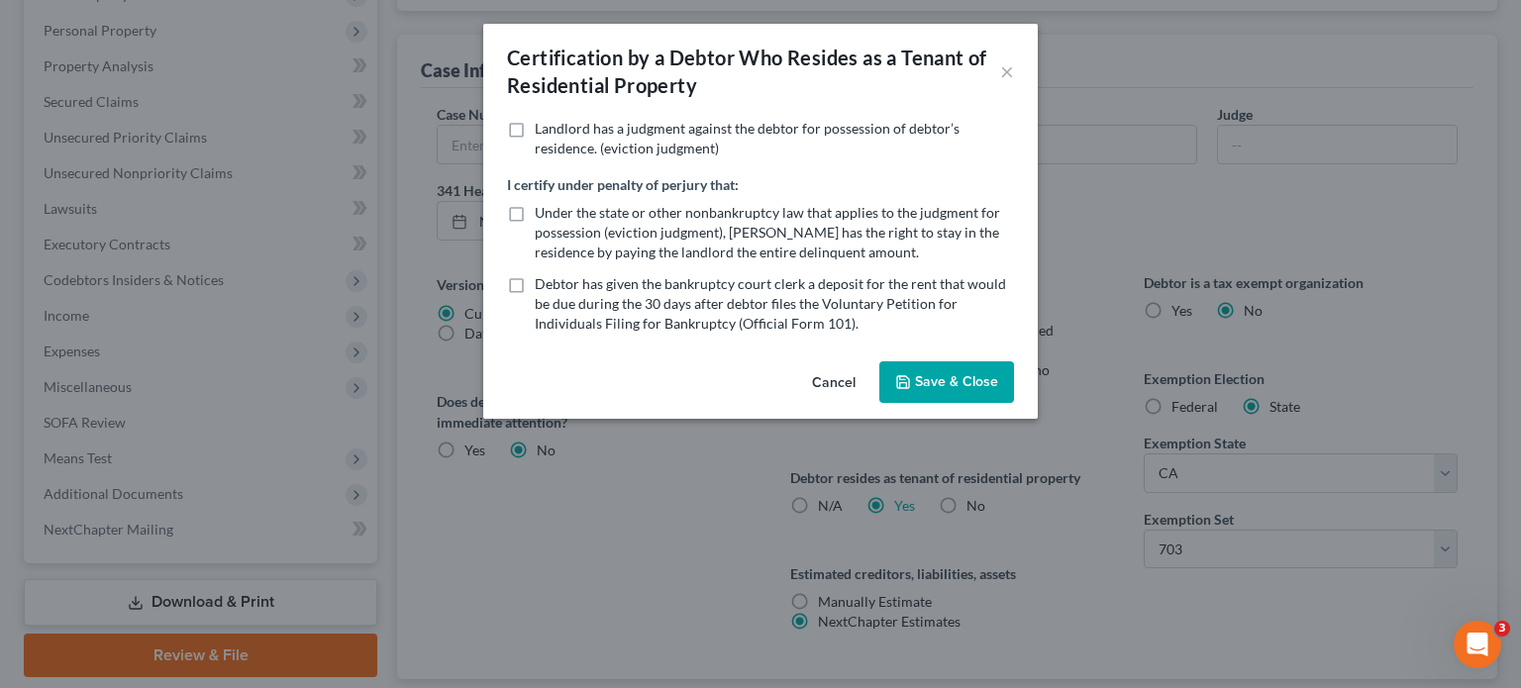
click at [638, 535] on div "Certification by a Debtor Who Resides as a Tenant of Residential Property × Lan…" at bounding box center [760, 344] width 1521 height 688
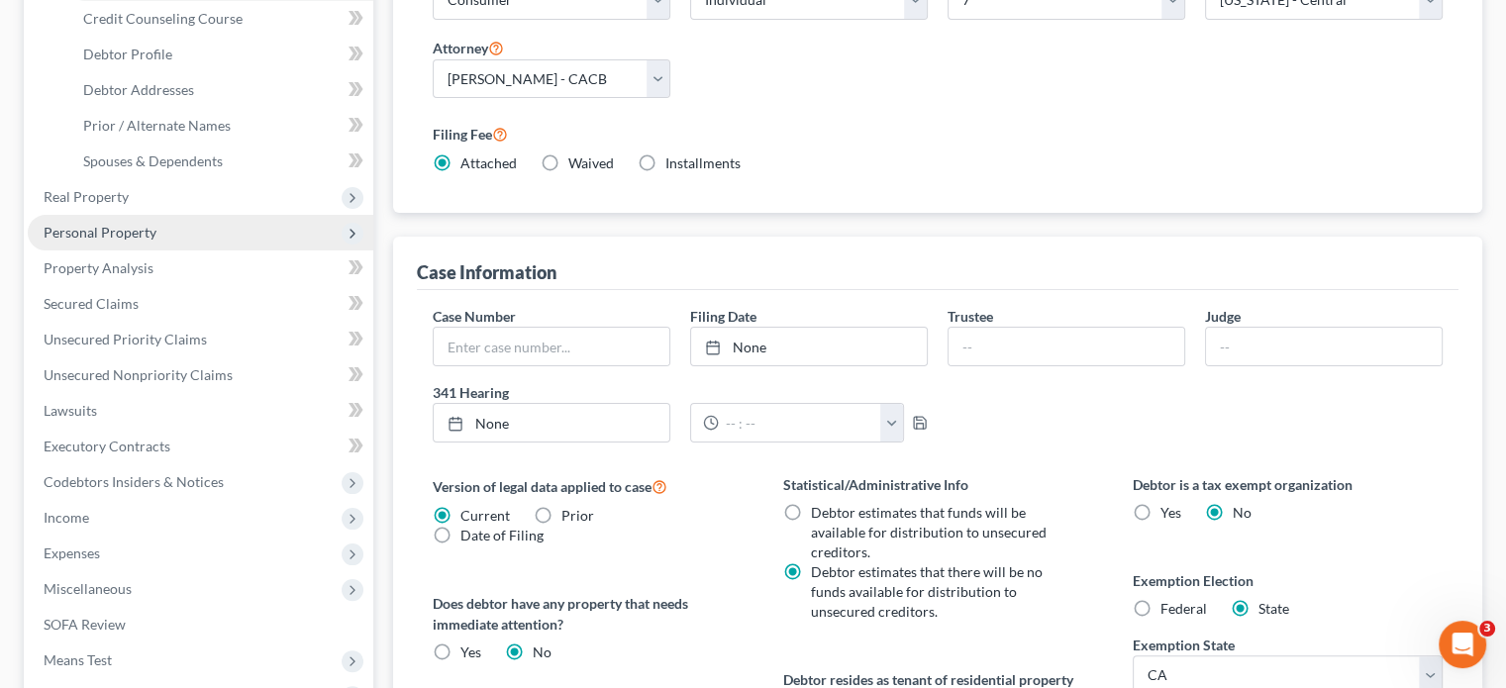
scroll to position [26, 0]
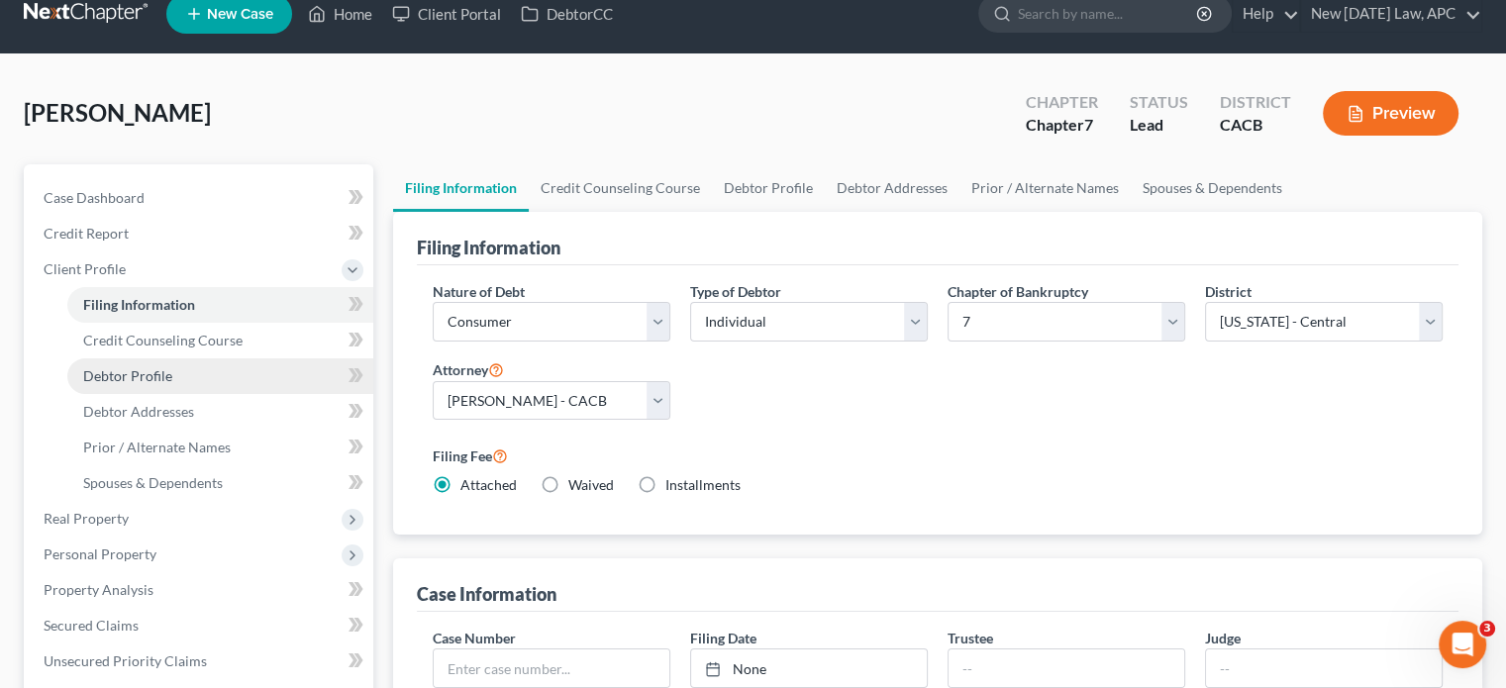
click at [167, 364] on link "Debtor Profile" at bounding box center [220, 376] width 306 height 36
select select "0"
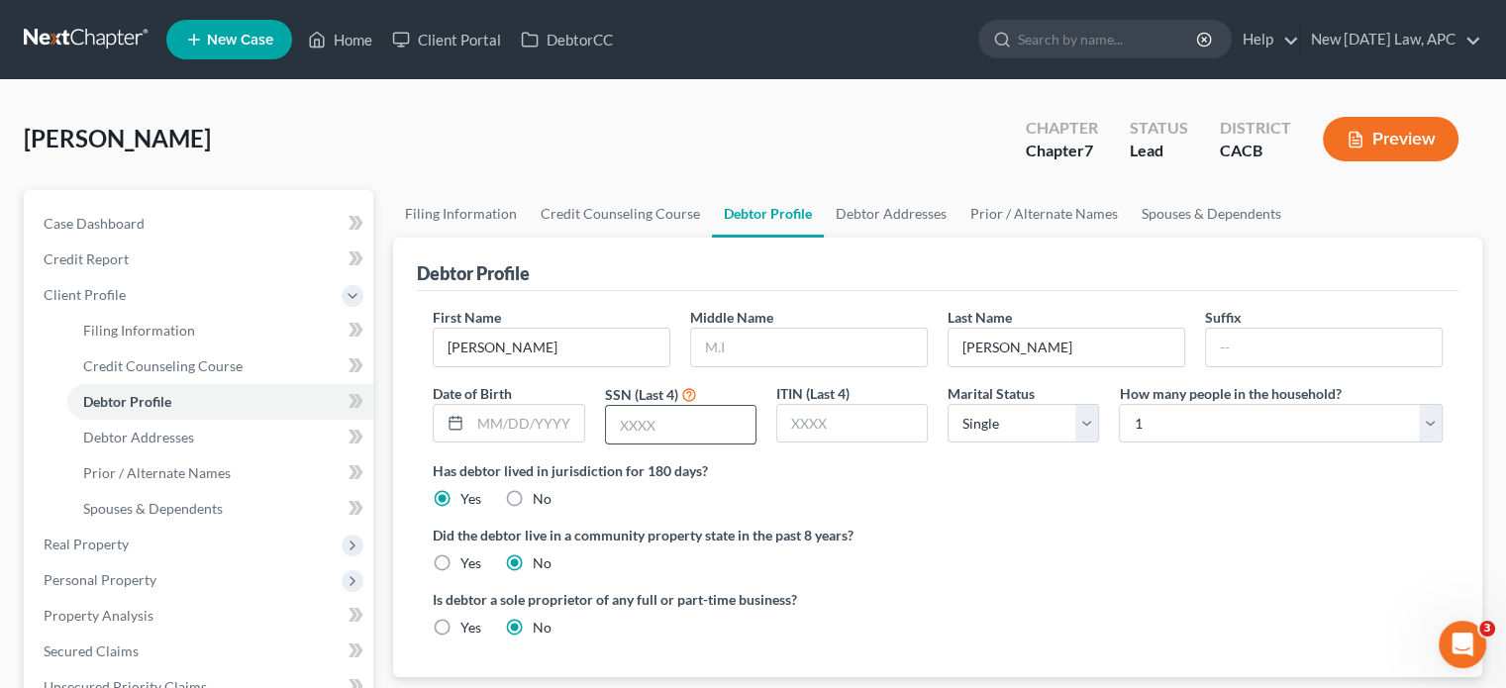
click at [673, 431] on input "text" at bounding box center [680, 425] width 149 height 38
type input "5705"
click at [845, 495] on div "Has debtor lived in jurisdiction for 180 days? Yes No Debtor must reside in jur…" at bounding box center [938, 484] width 1010 height 49
click at [1000, 415] on select "Select Single Married Separated Divorced Widowed" at bounding box center [1022, 424] width 151 height 40
select select "1"
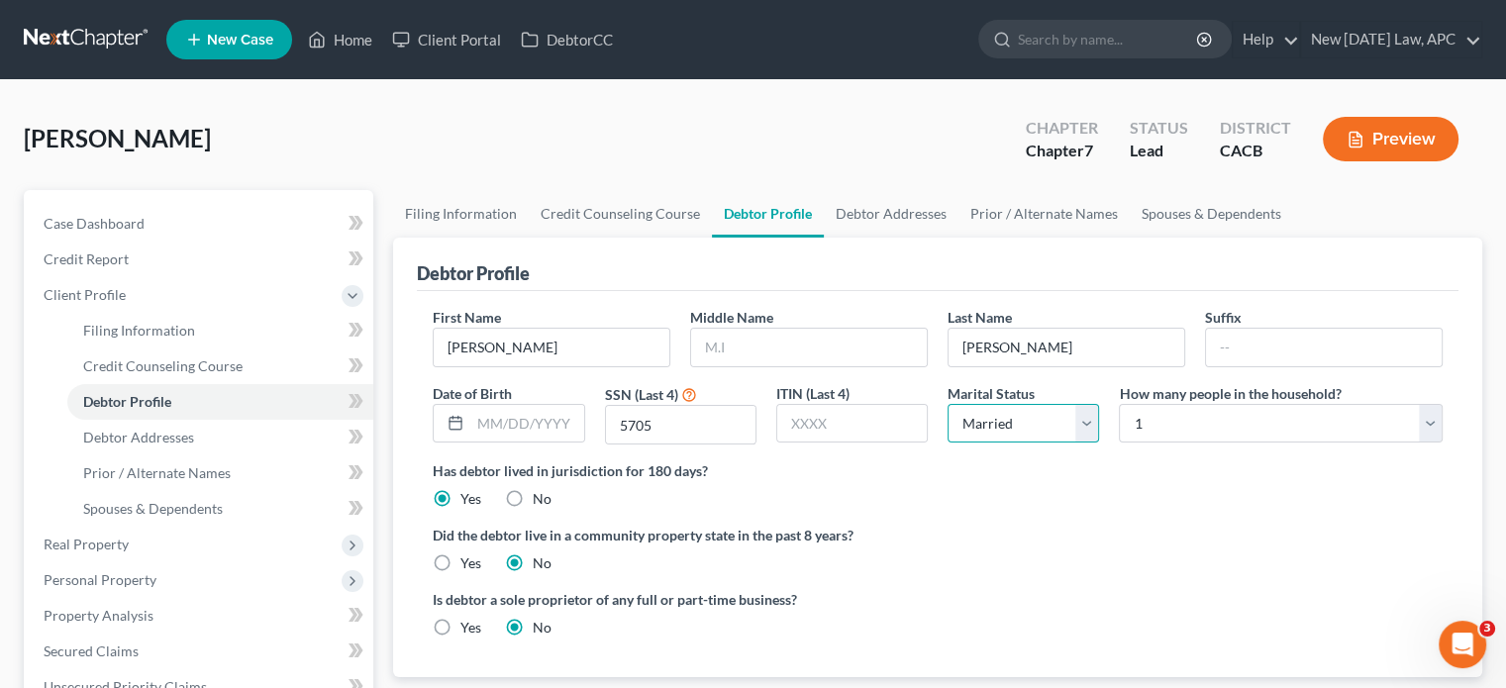
click at [947, 404] on select "Select Single Married Separated Divorced Widowed" at bounding box center [1022, 424] width 151 height 40
click at [1023, 502] on div "Has debtor lived in jurisdiction for 180 days? Yes No Debtor must reside in jur…" at bounding box center [938, 484] width 1010 height 49
click at [1156, 415] on select "Select 1 2 3 4 5 6 7 8 9 10 11 12 13 14 15 16 17 18 19 20" at bounding box center [1281, 424] width 324 height 40
select select "4"
click at [1119, 404] on select "Select 1 2 3 4 5 6 7 8 9 10 11 12 13 14 15 16 17 18 19 20" at bounding box center [1281, 424] width 324 height 40
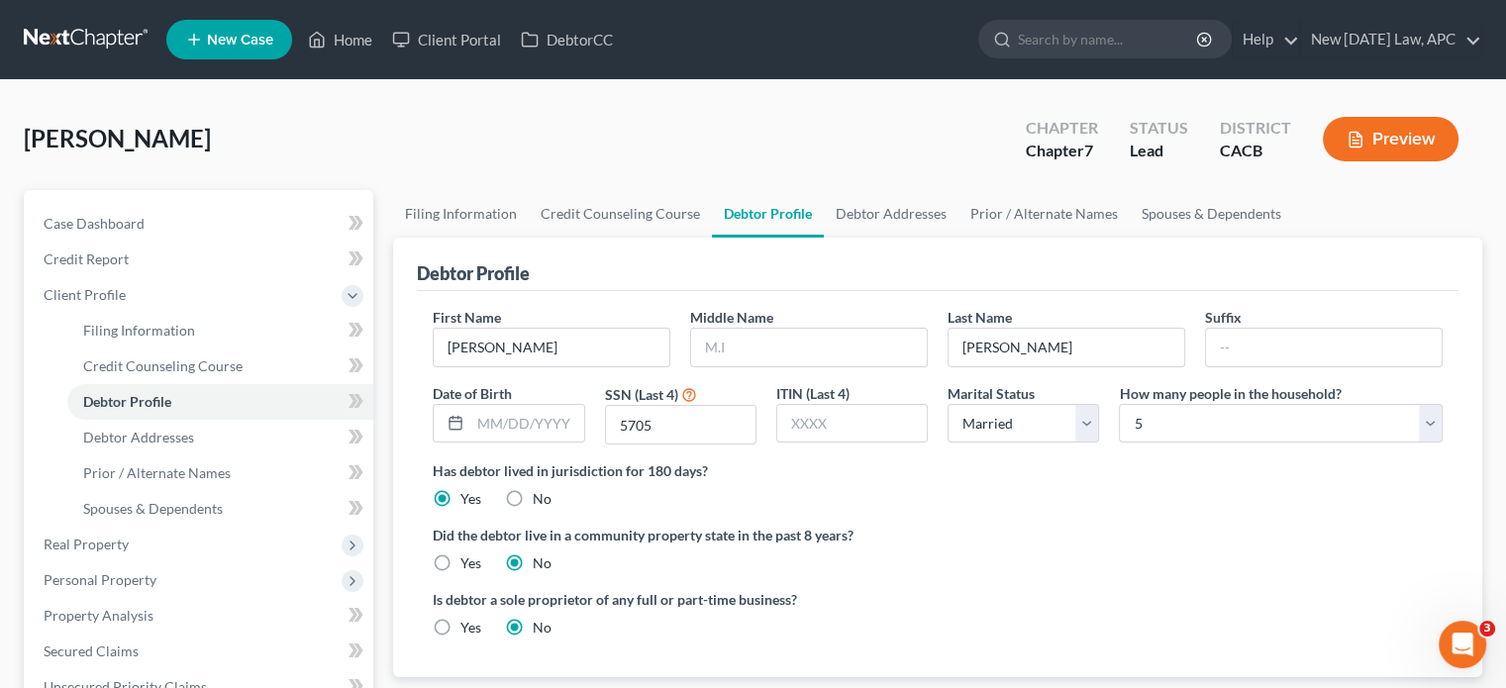
click at [1049, 454] on div "First Name [PERSON_NAME] Middle Name Last Name [PERSON_NAME] Suffix Date of Bir…" at bounding box center [938, 383] width 1030 height 153
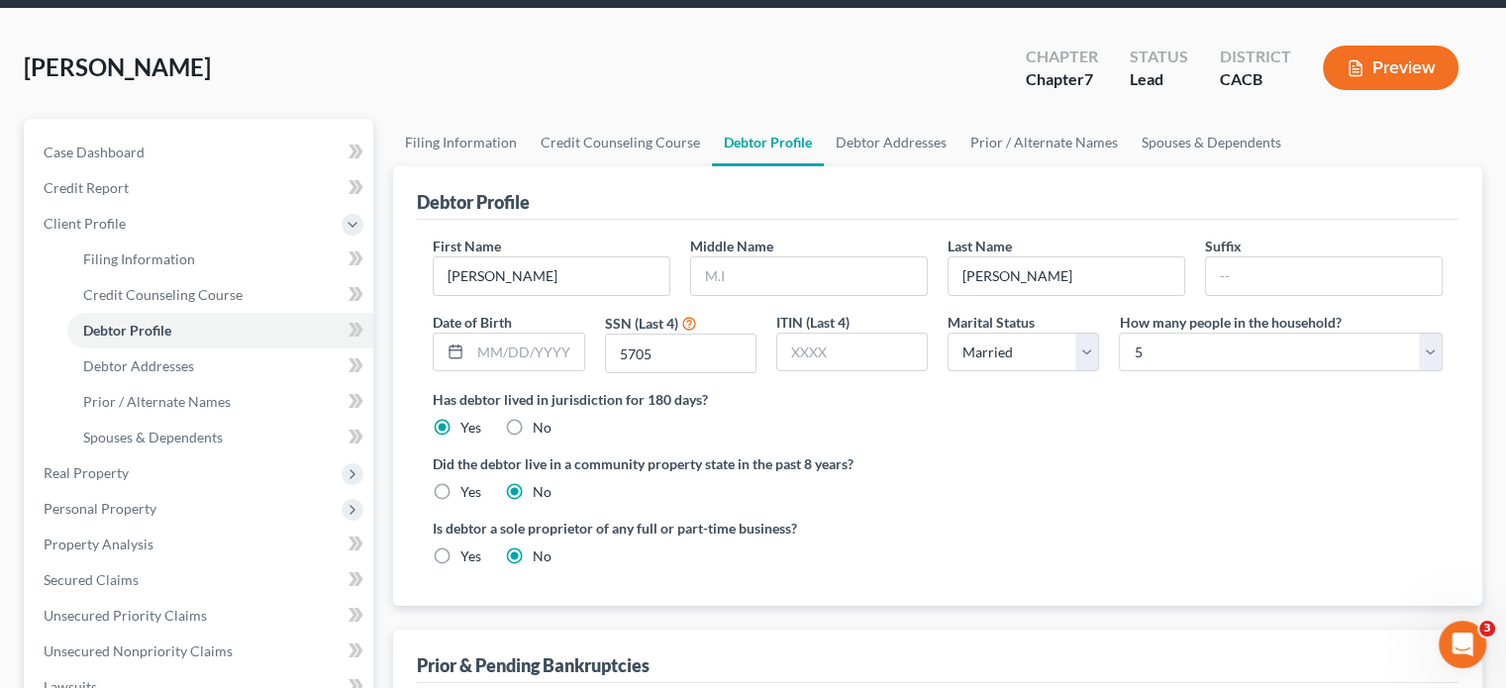
scroll to position [73, 0]
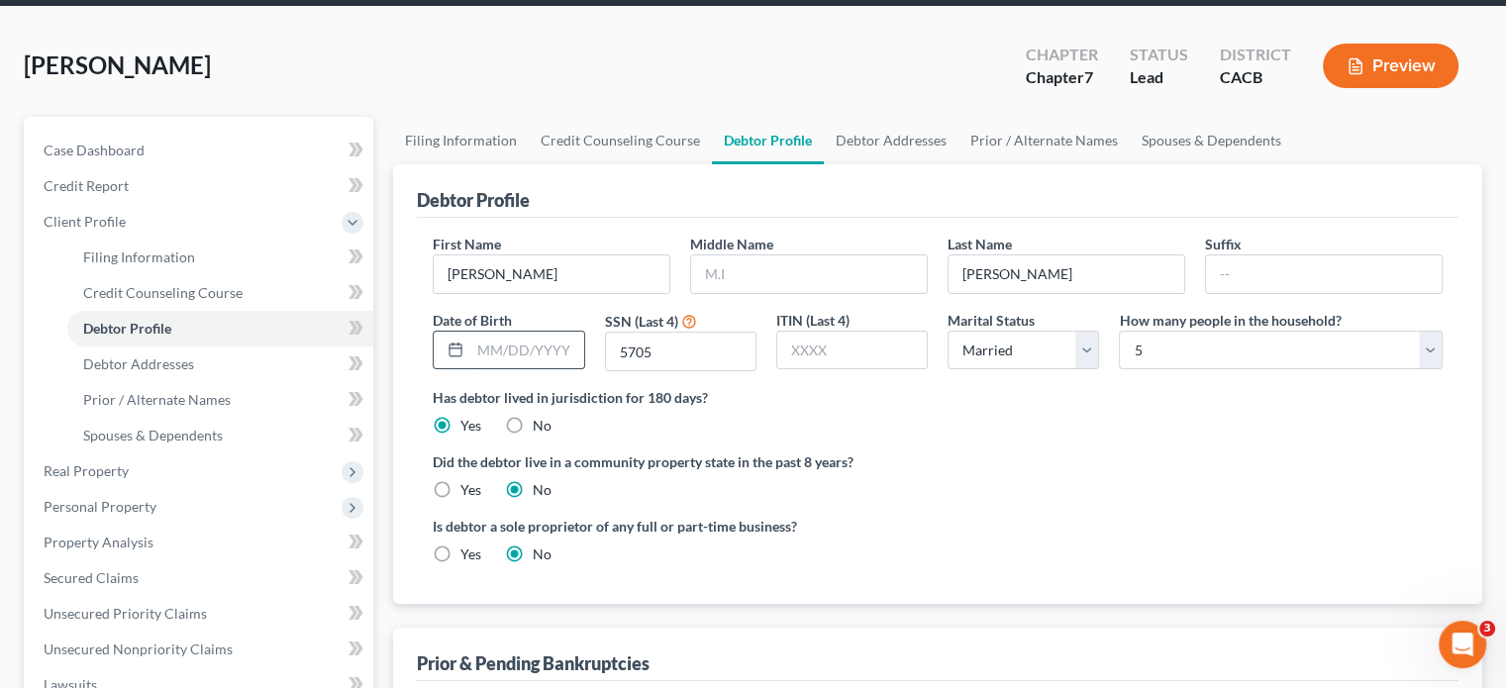
click at [515, 340] on input "text" at bounding box center [526, 351] width 113 height 38
type input "[DATE]"
click at [685, 409] on div "Has debtor lived in jurisdiction for 180 days? Yes No Debtor must reside in jur…" at bounding box center [938, 411] width 1010 height 49
click at [962, 445] on ng-include "First Name [PERSON_NAME] Middle Name Last Name [PERSON_NAME] Suffix Date of Bir…" at bounding box center [938, 407] width 1010 height 347
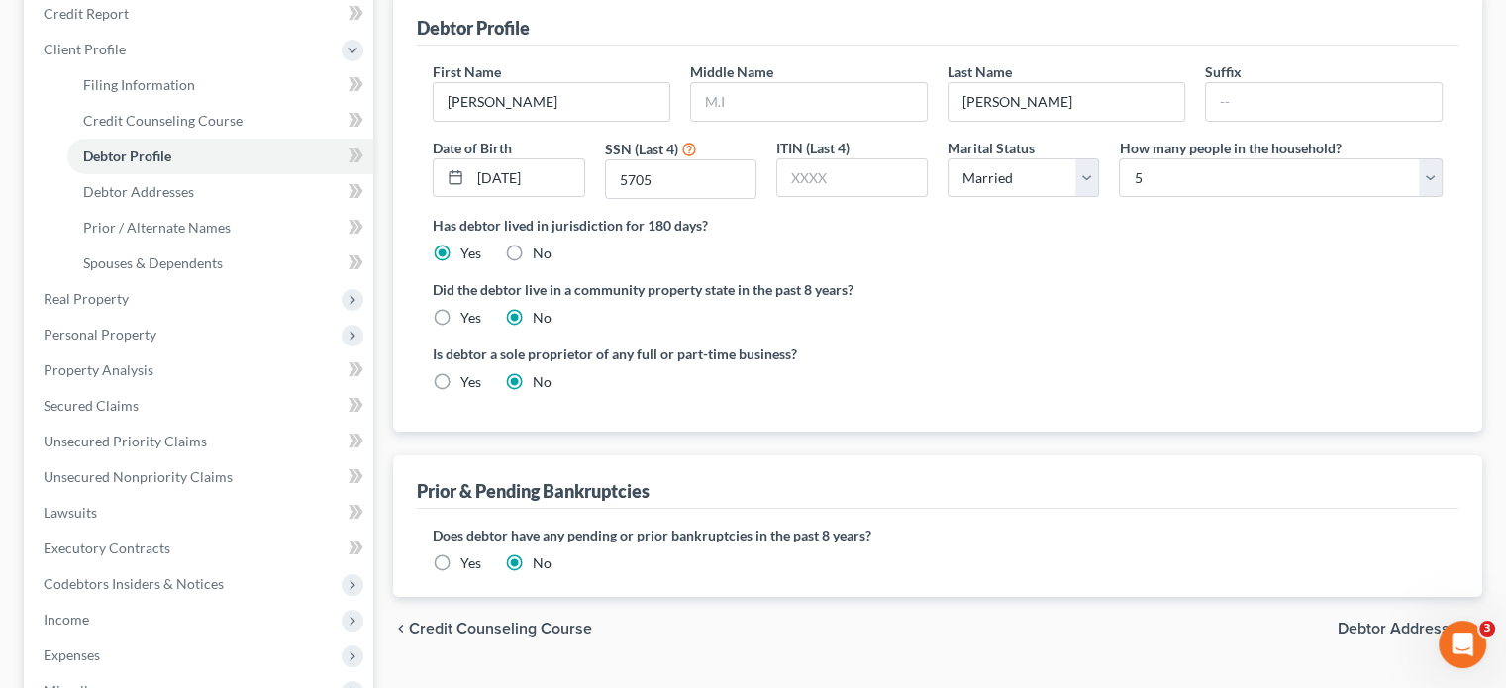
scroll to position [253, 0]
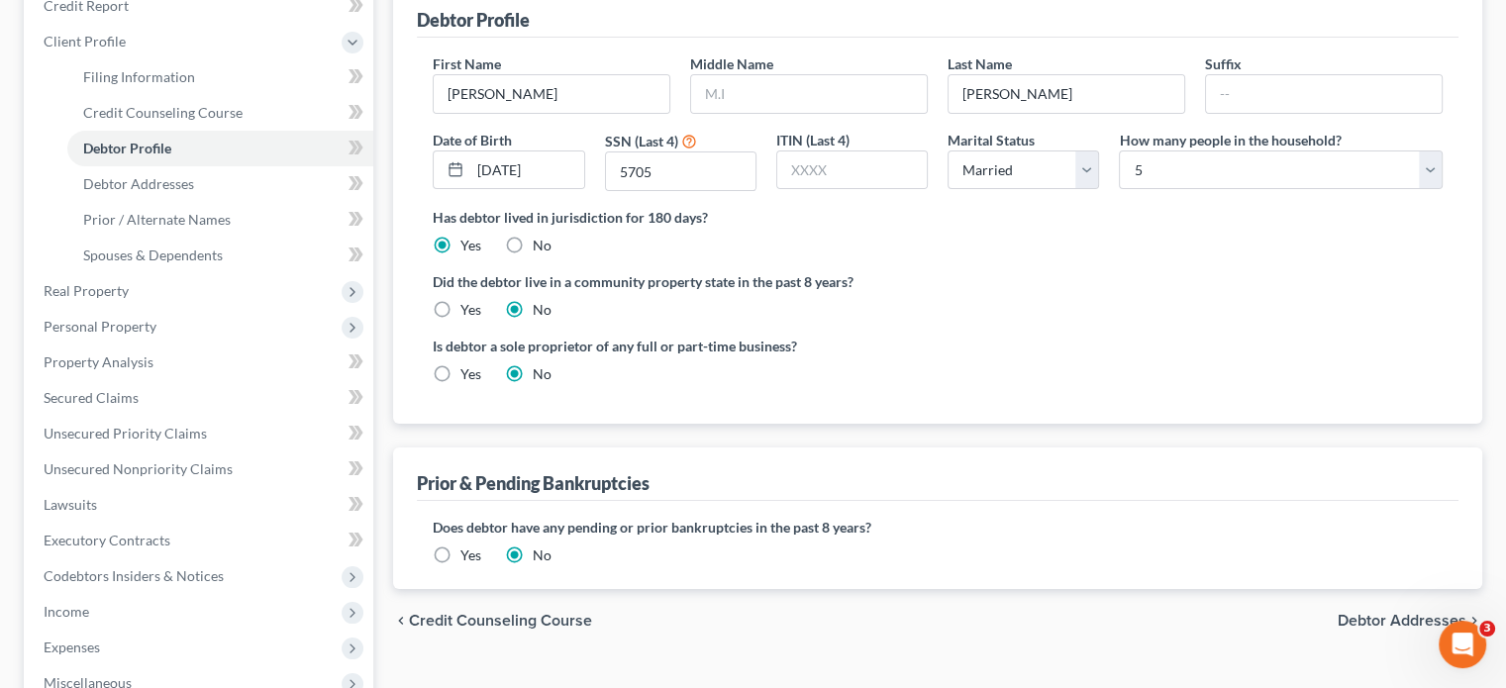
click at [460, 301] on label "Yes" at bounding box center [470, 310] width 21 height 20
click at [468, 301] on input "Yes" at bounding box center [474, 306] width 13 height 13
radio input "true"
radio input "false"
click at [812, 378] on div "Is debtor a sole proprietor of any full or part-time business? Yes No" at bounding box center [680, 360] width 515 height 49
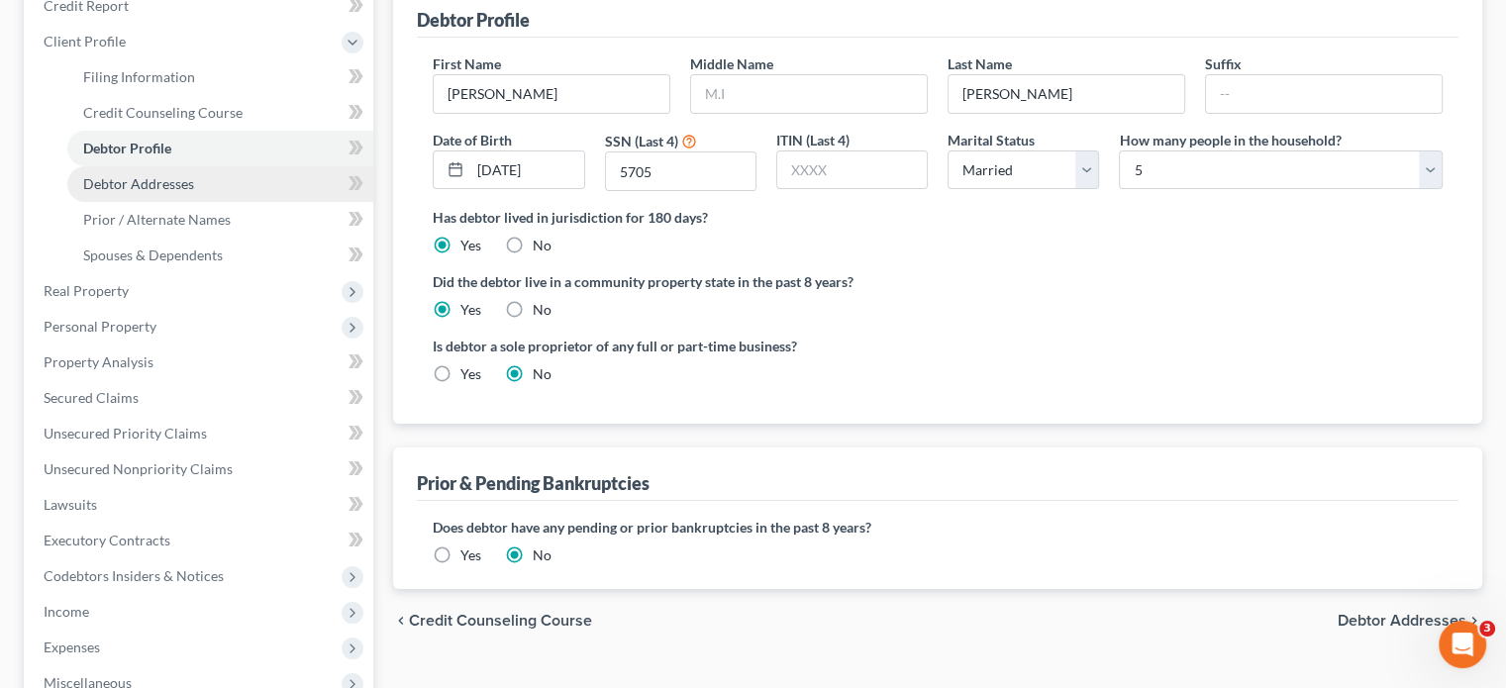
click at [205, 176] on link "Debtor Addresses" at bounding box center [220, 184] width 306 height 36
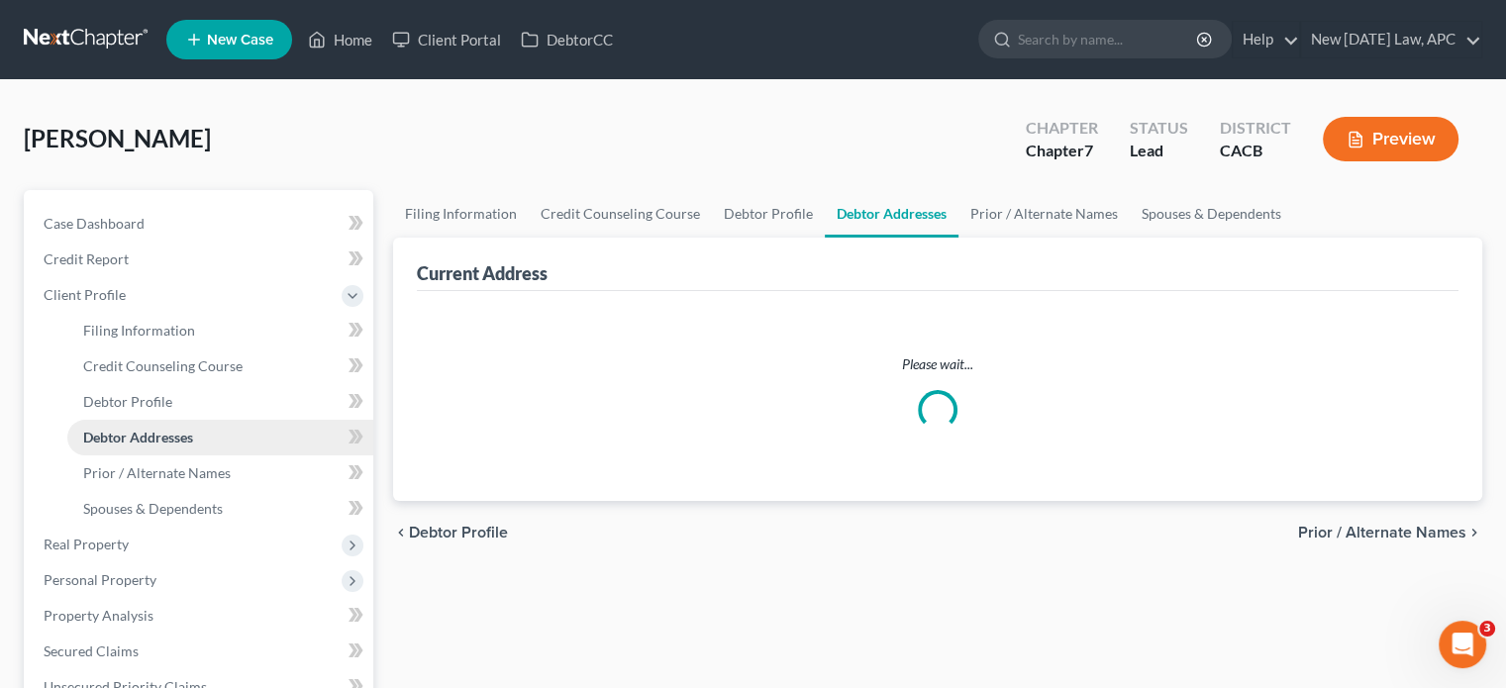
select select "0"
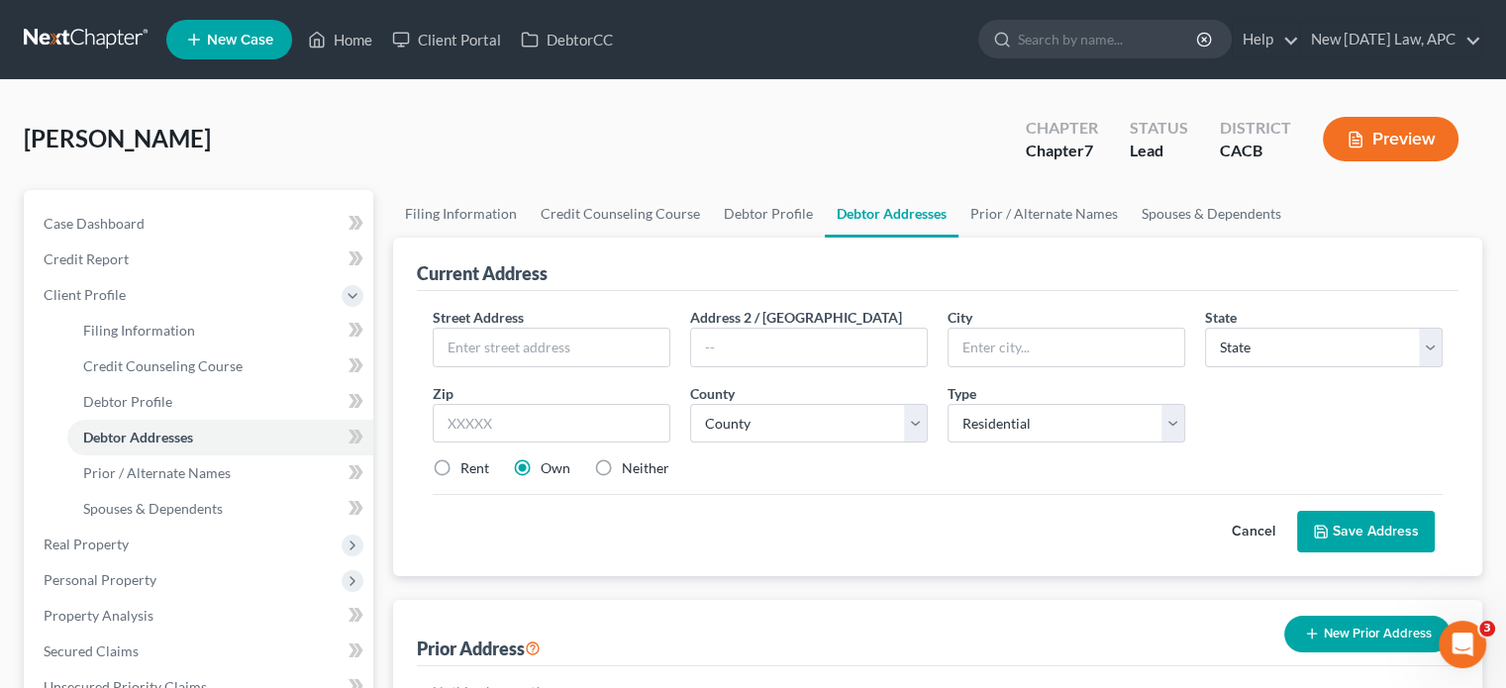
click at [475, 451] on div "Street Address * Address 2 / [GEOGRAPHIC_DATA] * State * State [US_STATE] AK AR…" at bounding box center [938, 401] width 1030 height 188
click at [460, 463] on label "Rent" at bounding box center [474, 468] width 29 height 20
click at [468, 463] on input "Rent" at bounding box center [474, 464] width 13 height 13
radio input "true"
click at [513, 525] on div "Cancel Save Address" at bounding box center [938, 523] width 1010 height 58
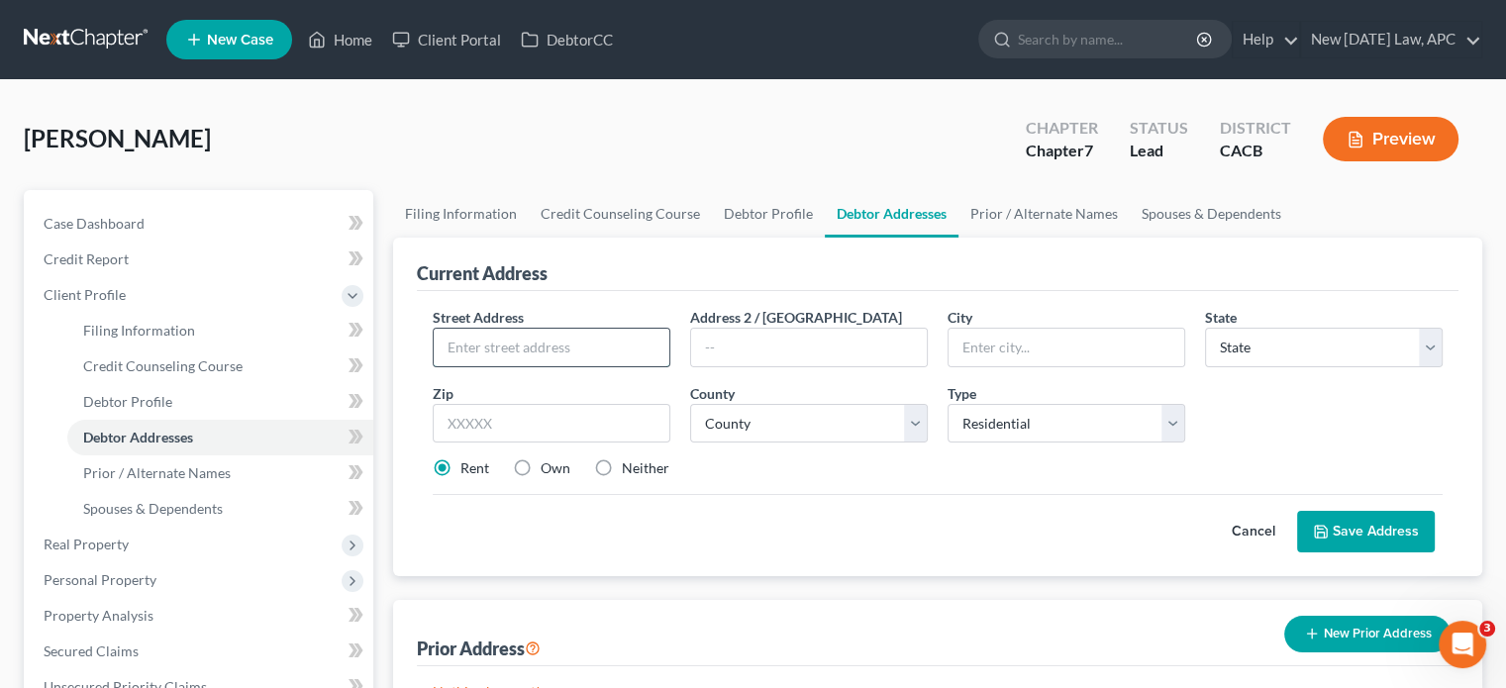
click at [479, 347] on input "text" at bounding box center [552, 348] width 236 height 38
paste input "[STREET_ADDRESS]"
type input "[STREET_ADDRESS]"
click at [506, 429] on input "text" at bounding box center [552, 424] width 238 height 40
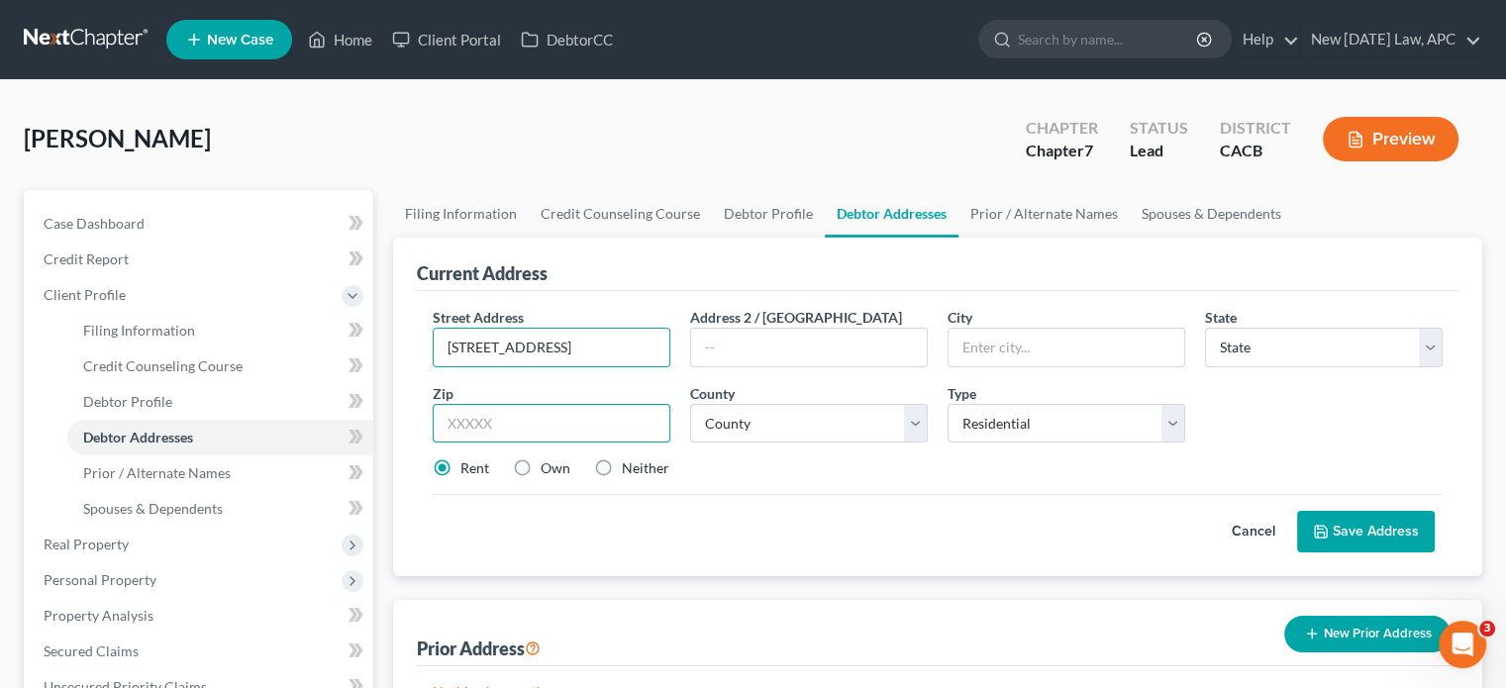
scroll to position [0, 0]
type input "92544"
click at [660, 541] on div "Cancel Save Address" at bounding box center [938, 523] width 1010 height 58
type input "Hemet"
select select "4"
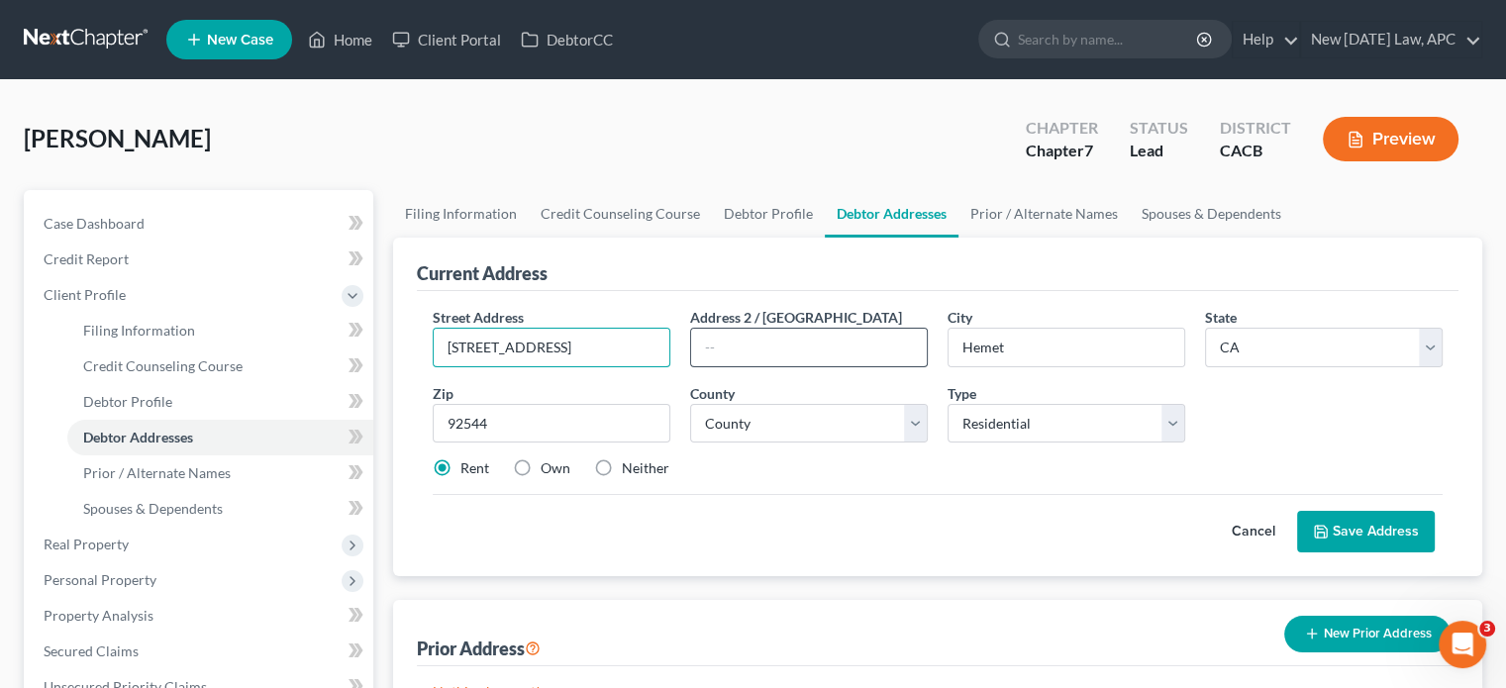
scroll to position [0, 50]
drag, startPoint x: 596, startPoint y: 340, endPoint x: 756, endPoint y: 357, distance: 161.4
click at [756, 357] on div "Street Address * [STREET_ADDRESS] Address [GEOGRAPHIC_DATA] * Hemet State * Sta…" at bounding box center [938, 401] width 1030 height 188
type input "[STREET_ADDRESS]"
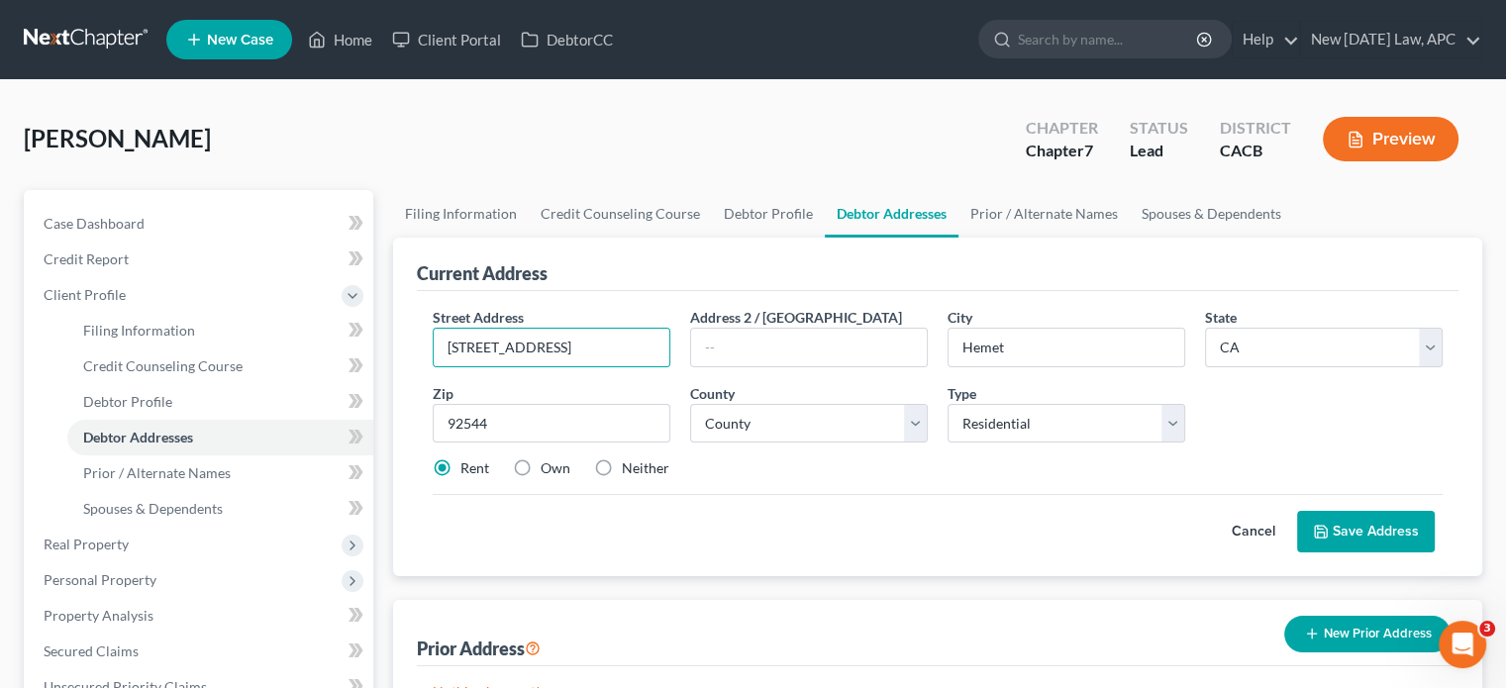
click at [785, 494] on div "Cancel Save Address" at bounding box center [938, 523] width 1010 height 58
click at [754, 427] on select "County [GEOGRAPHIC_DATA] [GEOGRAPHIC_DATA] [GEOGRAPHIC_DATA] [GEOGRAPHIC_DATA] …" at bounding box center [809, 424] width 238 height 40
select select "32"
click at [690, 404] on select "County [GEOGRAPHIC_DATA] [GEOGRAPHIC_DATA] [GEOGRAPHIC_DATA] [GEOGRAPHIC_DATA] …" at bounding box center [809, 424] width 238 height 40
click at [834, 512] on div "Cancel Save Address" at bounding box center [938, 523] width 1010 height 58
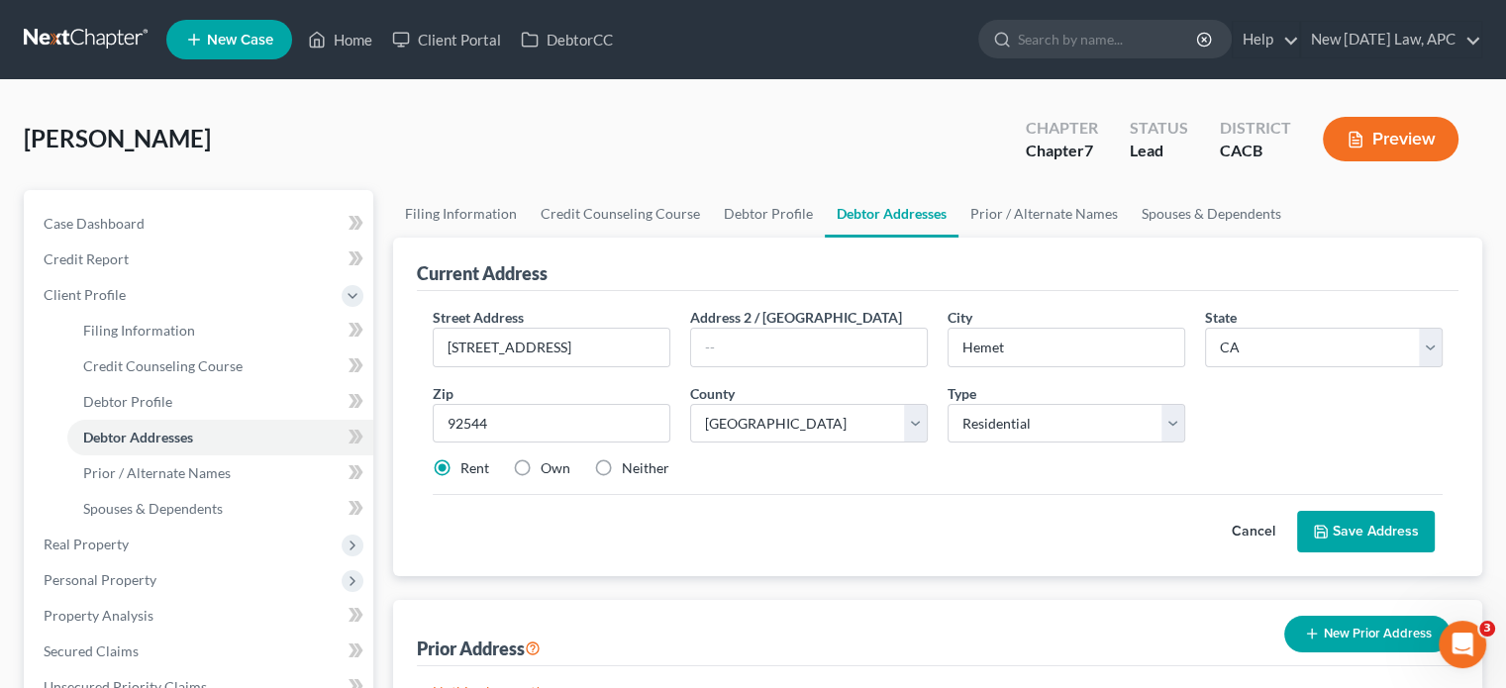
click at [1317, 527] on icon at bounding box center [1321, 532] width 16 height 16
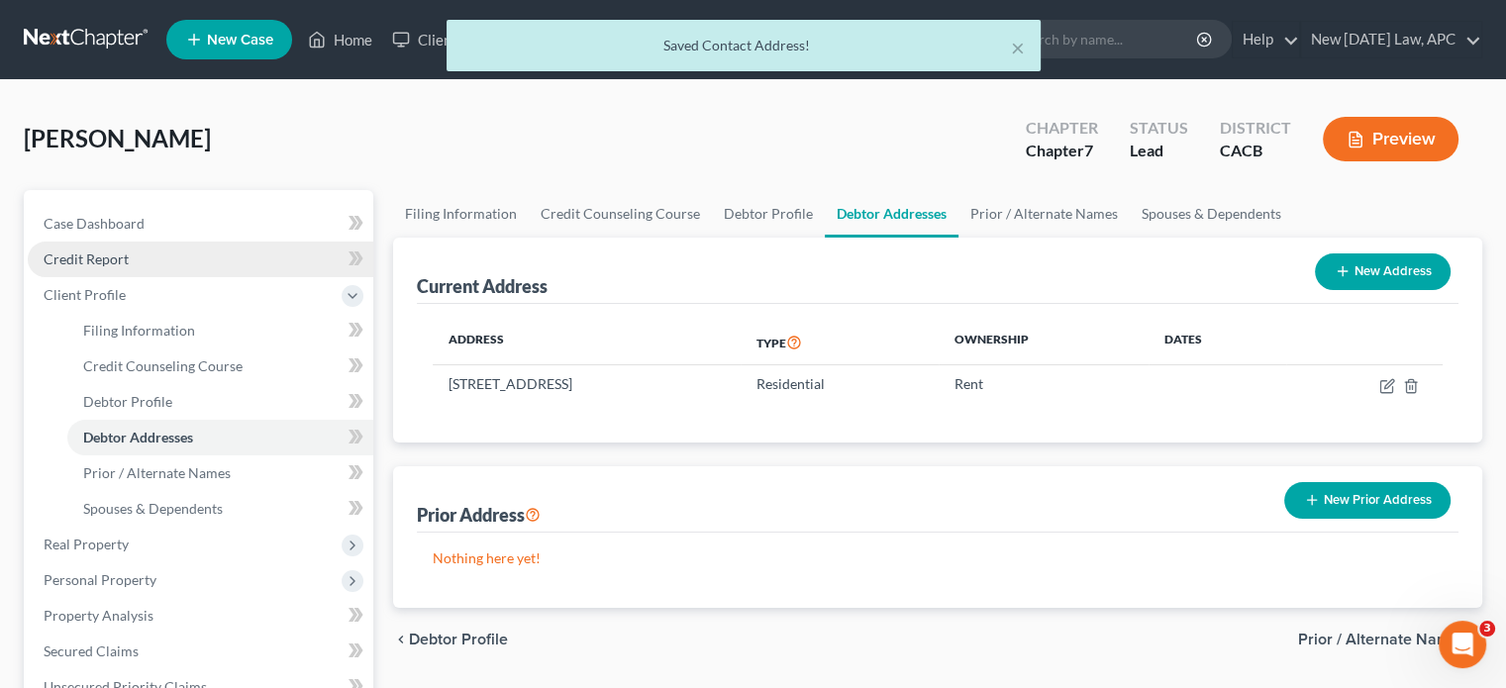
click at [113, 262] on span "Credit Report" at bounding box center [86, 258] width 85 height 17
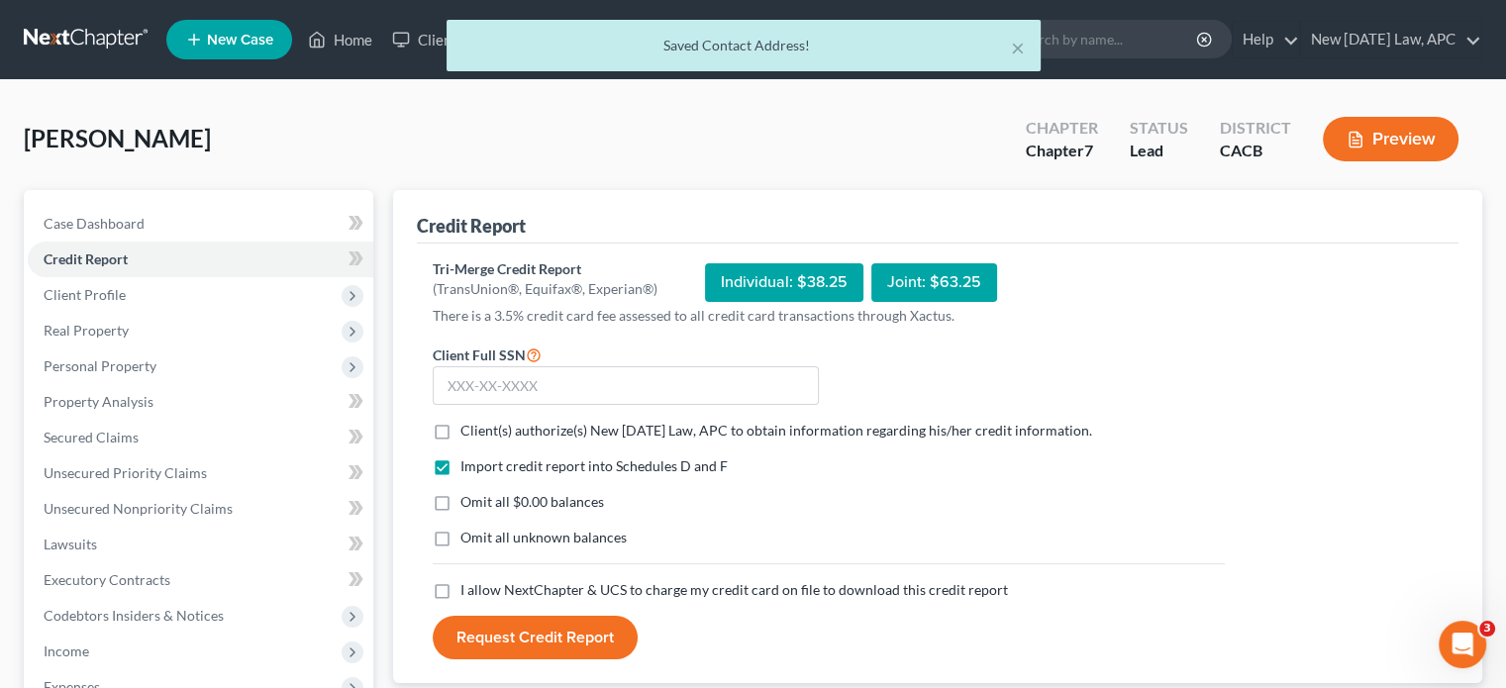
click at [460, 431] on label "Client(s) authorize(s) New [DATE] Law, APC to obtain information regarding his/…" at bounding box center [776, 431] width 632 height 20
click at [468, 431] on input "Client(s) authorize(s) New [DATE] Law, APC to obtain information regarding his/…" at bounding box center [474, 427] width 13 height 13
checkbox input "true"
click at [457, 515] on div "Import credit report into Schedules D and F Omit all $0.00 balances Omit all un…" at bounding box center [829, 518] width 812 height 124
click at [460, 506] on label "Omit all $0.00 balances" at bounding box center [532, 502] width 144 height 20
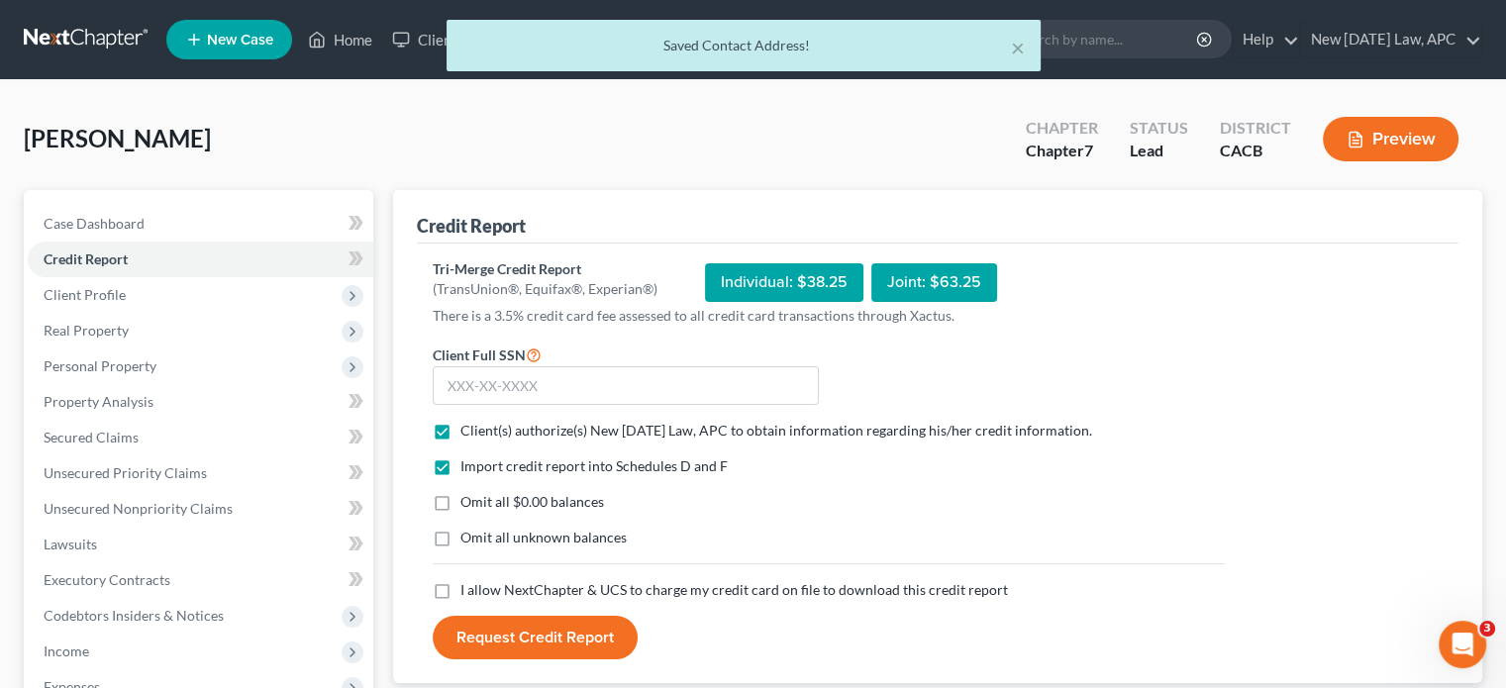
click at [468, 505] on input "Omit all $0.00 balances" at bounding box center [474, 498] width 13 height 13
checkbox input "true"
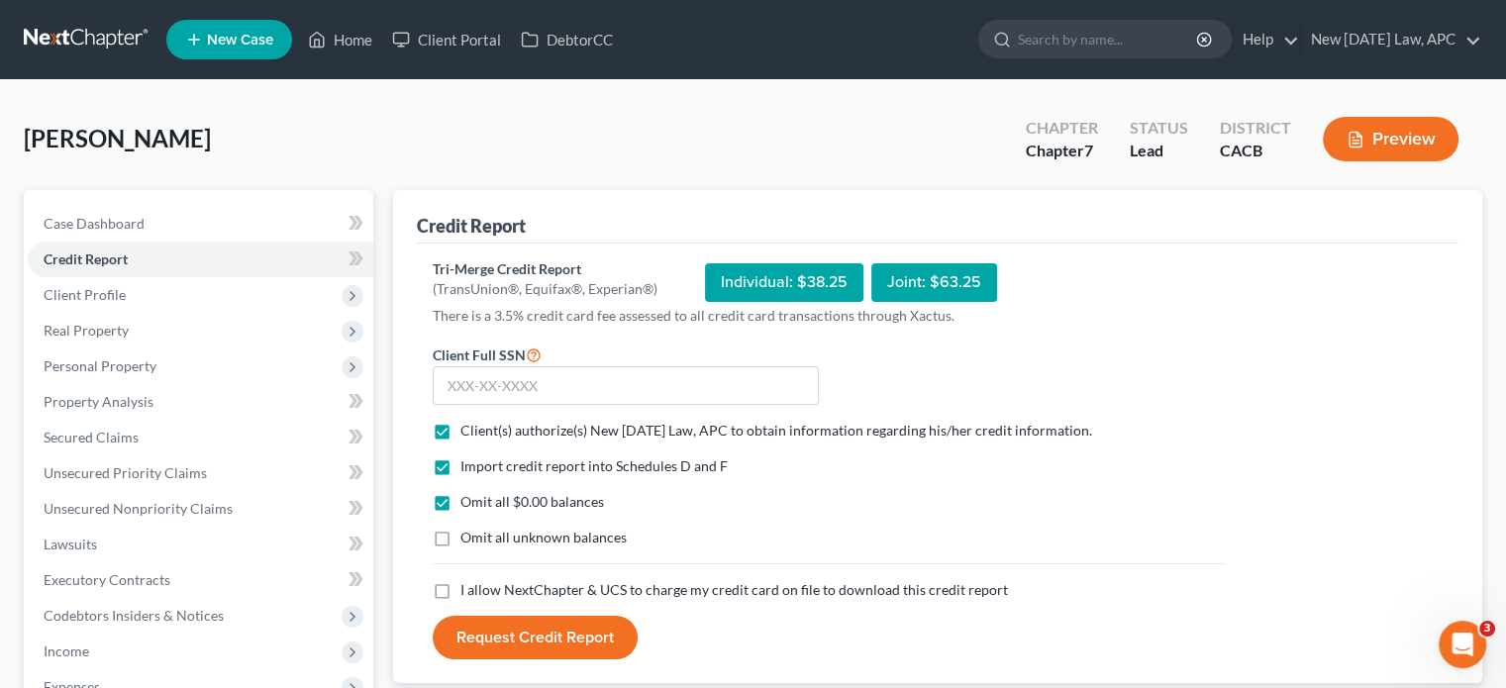
click at [460, 531] on label "Omit all unknown balances" at bounding box center [543, 538] width 166 height 20
click at [468, 531] on input "Omit all unknown balances" at bounding box center [474, 534] width 13 height 13
checkbox input "true"
click at [460, 599] on label "I allow NextChapter & UCS to charge my credit card on file to download this cre…" at bounding box center [733, 590] width 547 height 20
click at [468, 593] on input "I allow NextChapter & UCS to charge my credit card on file to download this cre…" at bounding box center [474, 586] width 13 height 13
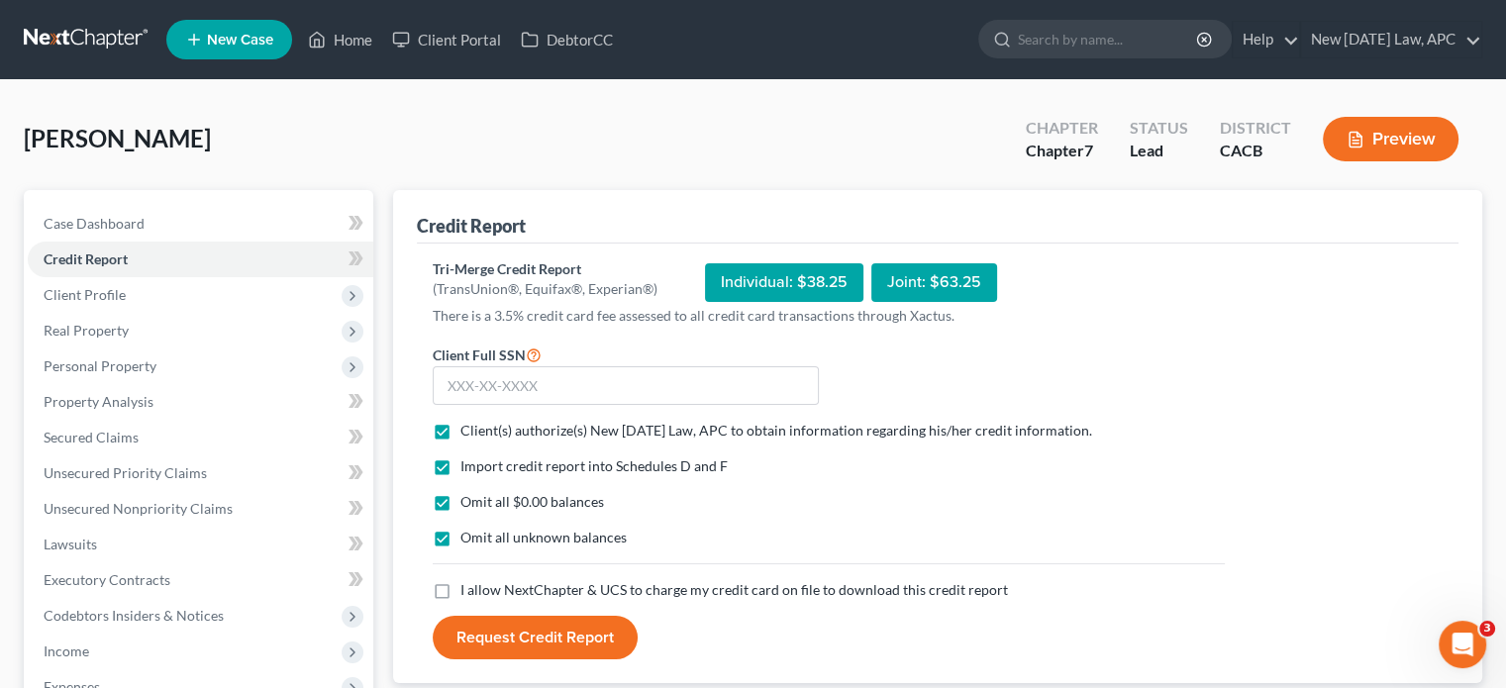
checkbox input "true"
click at [514, 379] on input "text" at bounding box center [626, 386] width 386 height 40
type input "626-59-5705"
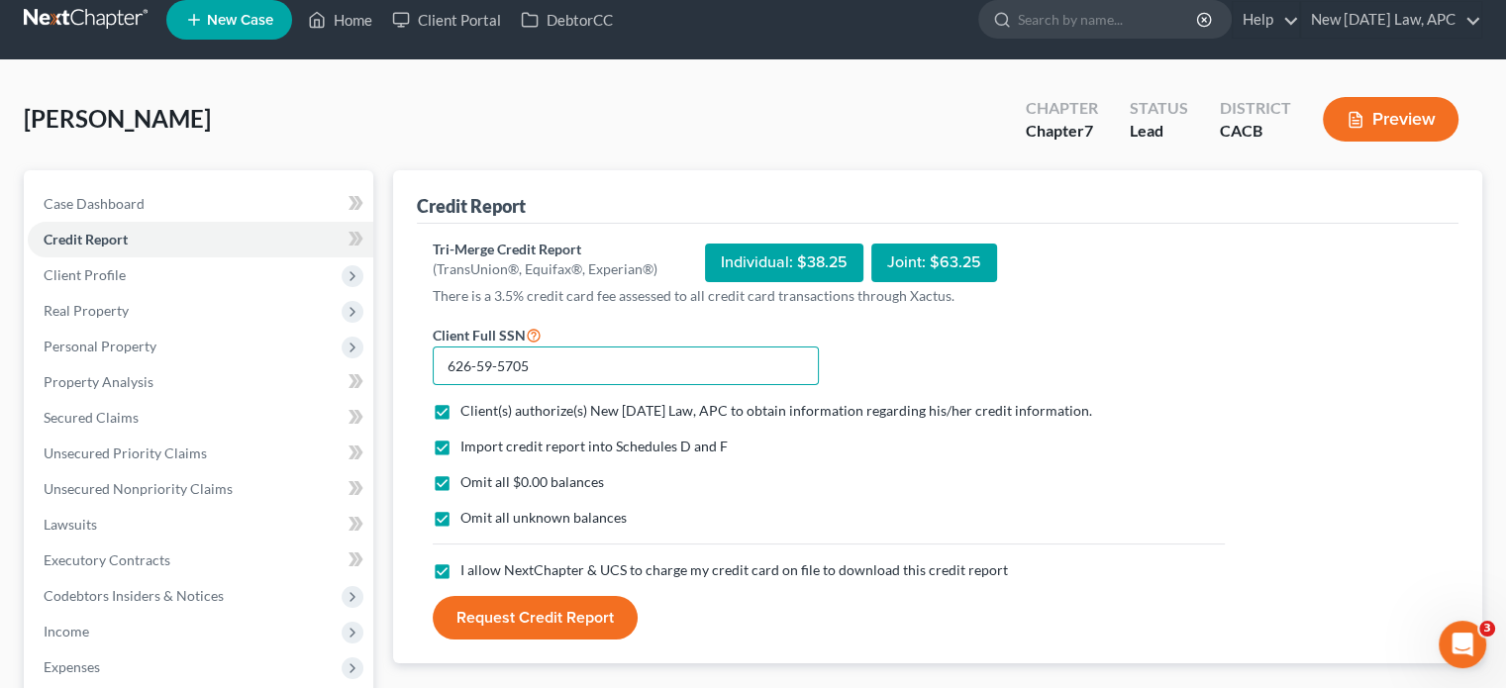
scroll to position [28, 0]
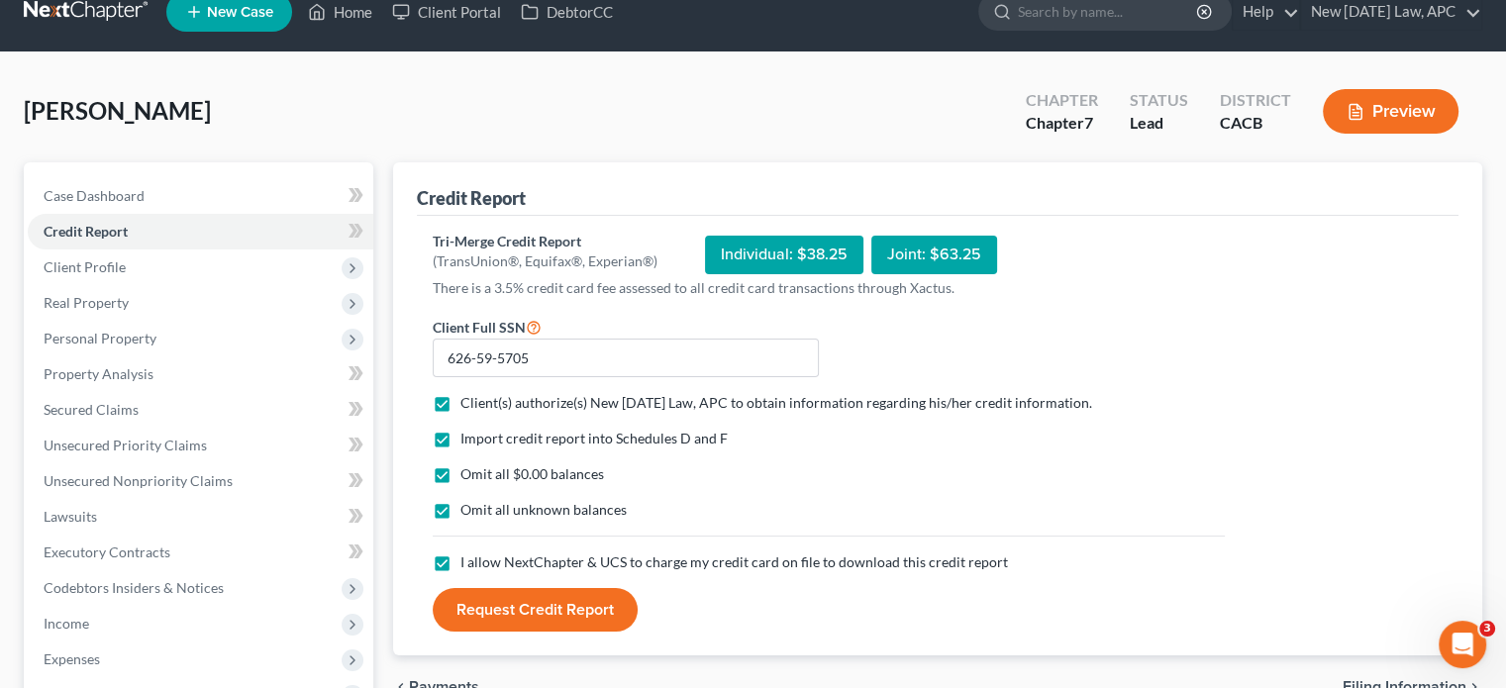
click at [668, 430] on span "Import credit report into Schedules D and F" at bounding box center [593, 438] width 267 height 17
click at [481, 429] on input "Import credit report into Schedules D and F" at bounding box center [474, 435] width 13 height 13
click at [463, 440] on span "Import credit report into Schedules D and F" at bounding box center [593, 438] width 267 height 17
click at [468, 440] on input "Import credit report into Schedules D and F" at bounding box center [474, 435] width 13 height 13
checkbox input "true"
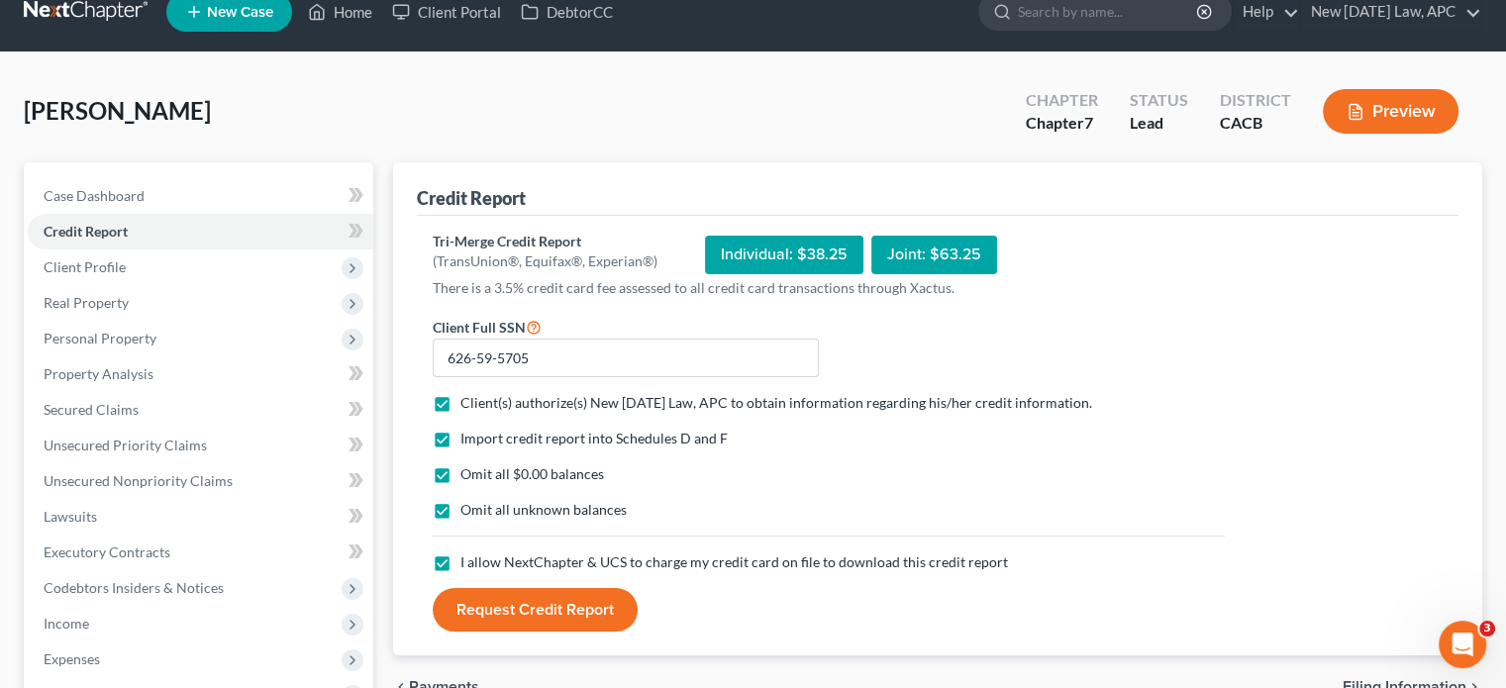
click at [540, 600] on button "Request Credit Report" at bounding box center [535, 610] width 205 height 44
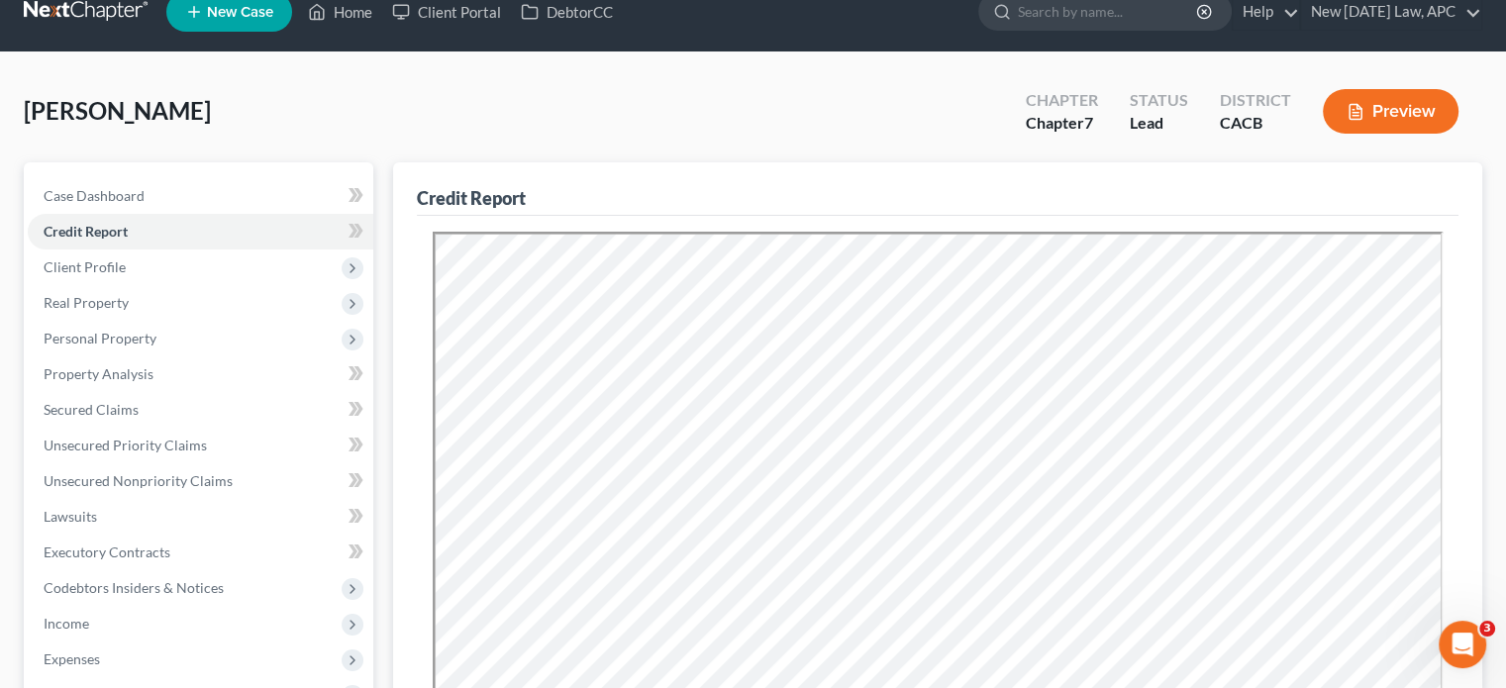
scroll to position [0, 0]
click at [657, 97] on div "[PERSON_NAME] Upgraded Chapter Chapter 7 Status Lead District CACB Preview" at bounding box center [753, 119] width 1458 height 86
click at [341, 7] on link "Home" at bounding box center [340, 12] width 84 height 36
